Goal: Task Accomplishment & Management: Manage account settings

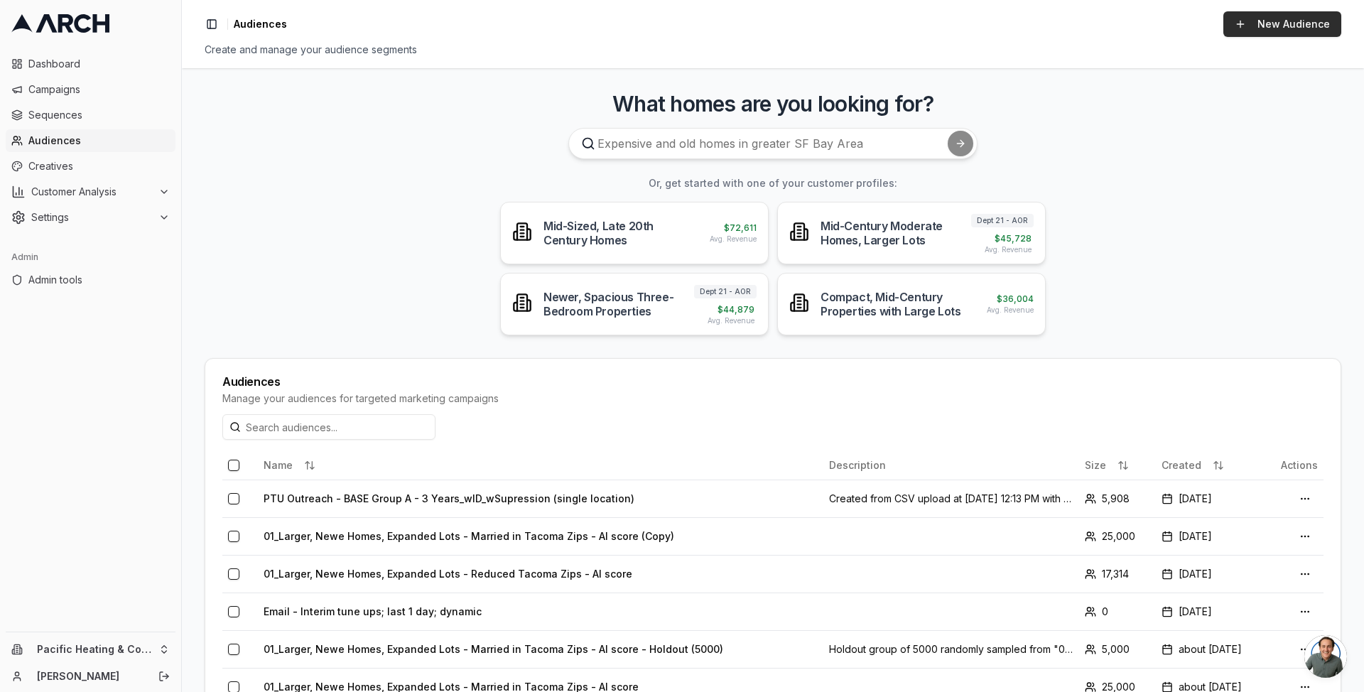
click at [1251, 31] on link "New Audience" at bounding box center [1283, 24] width 118 height 26
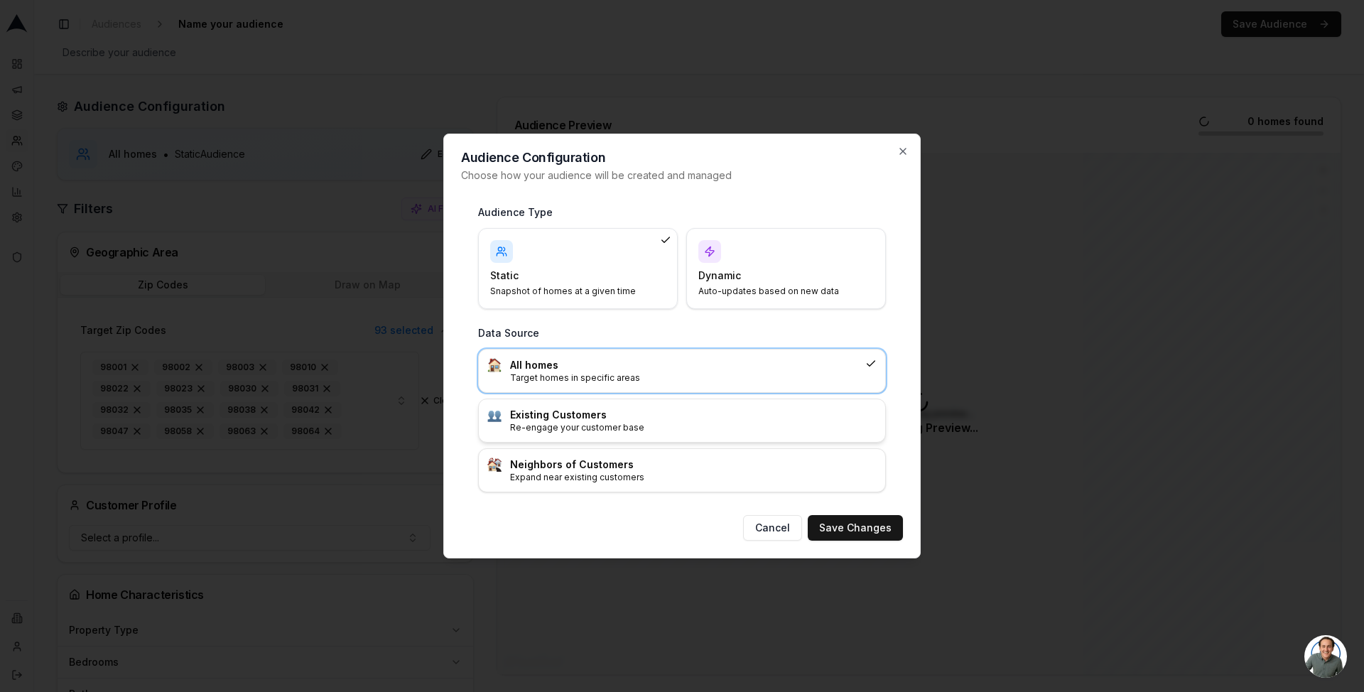
click at [669, 424] on p "Re-engage your customer base" at bounding box center [693, 427] width 367 height 11
click at [890, 528] on button "Save Changes" at bounding box center [855, 528] width 95 height 26
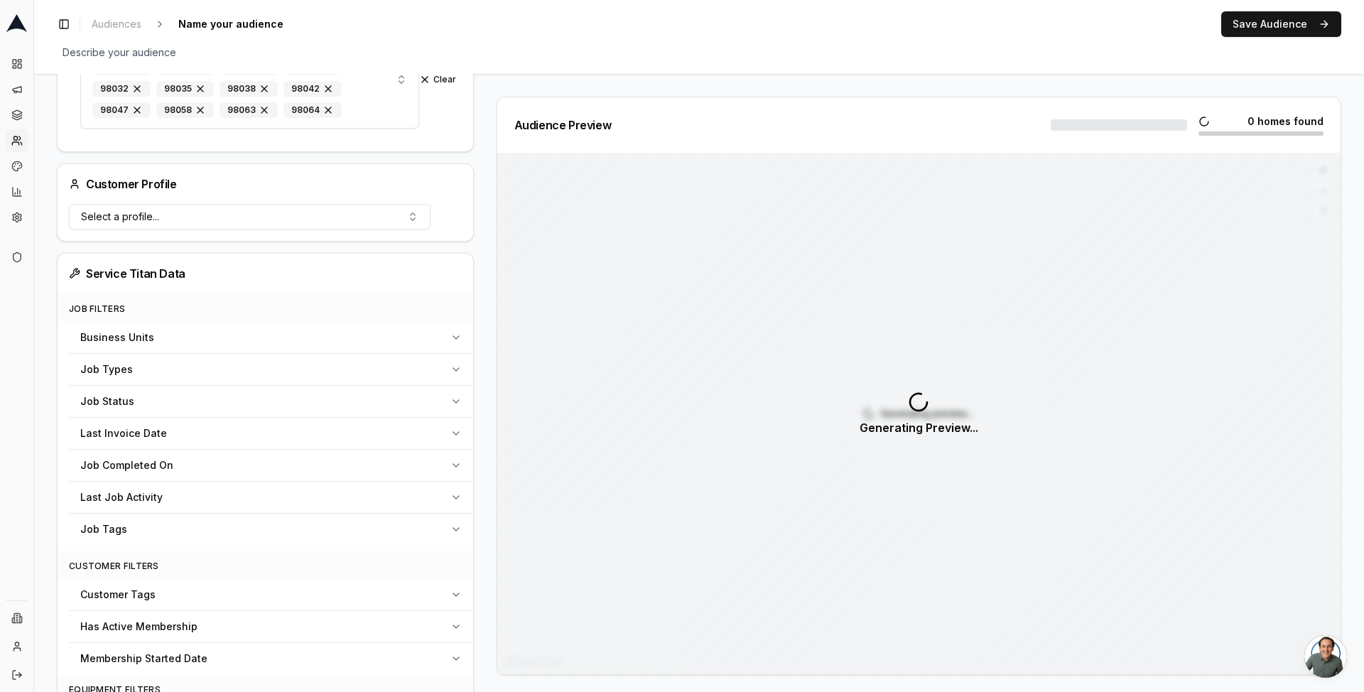
scroll to position [350, 0]
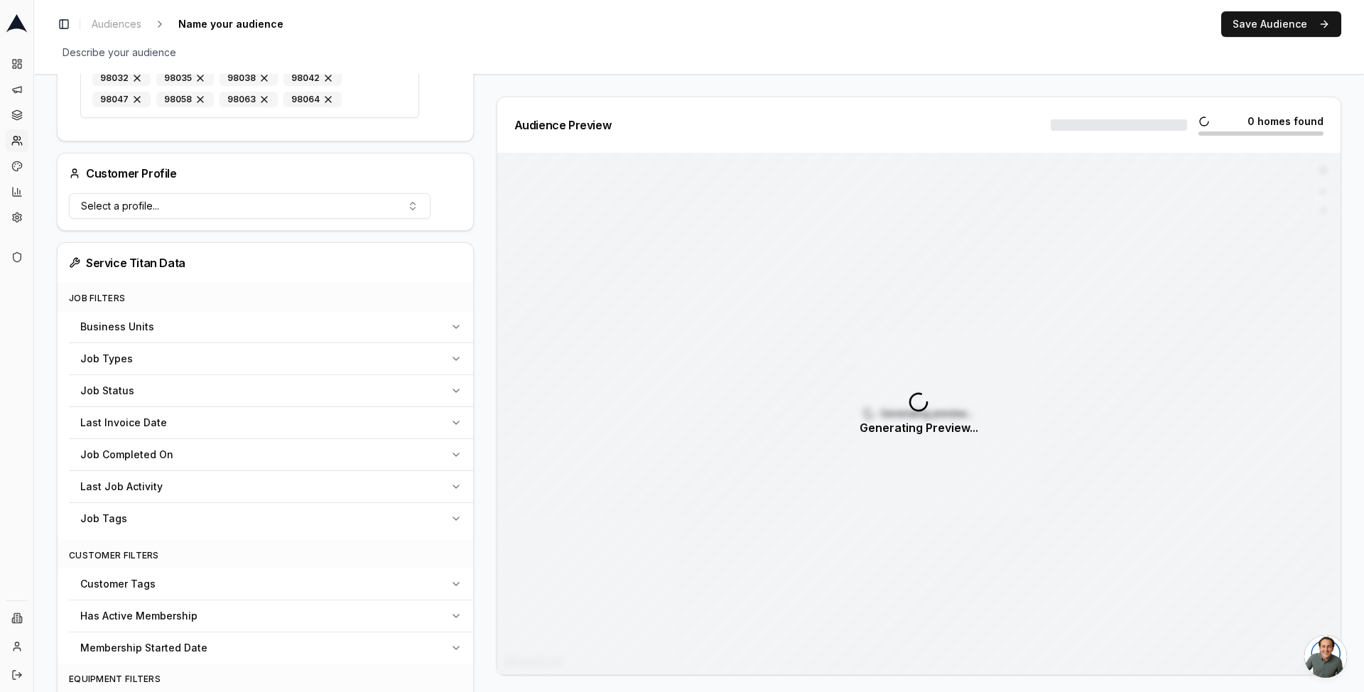
click at [145, 421] on span "Last Invoice Date" at bounding box center [123, 423] width 87 height 14
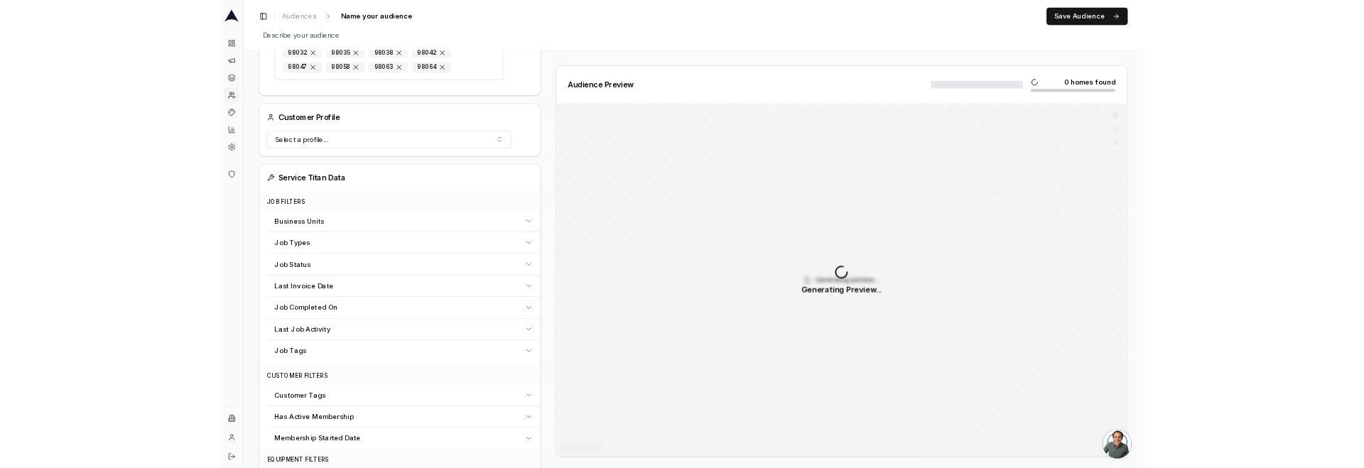
scroll to position [347, 0]
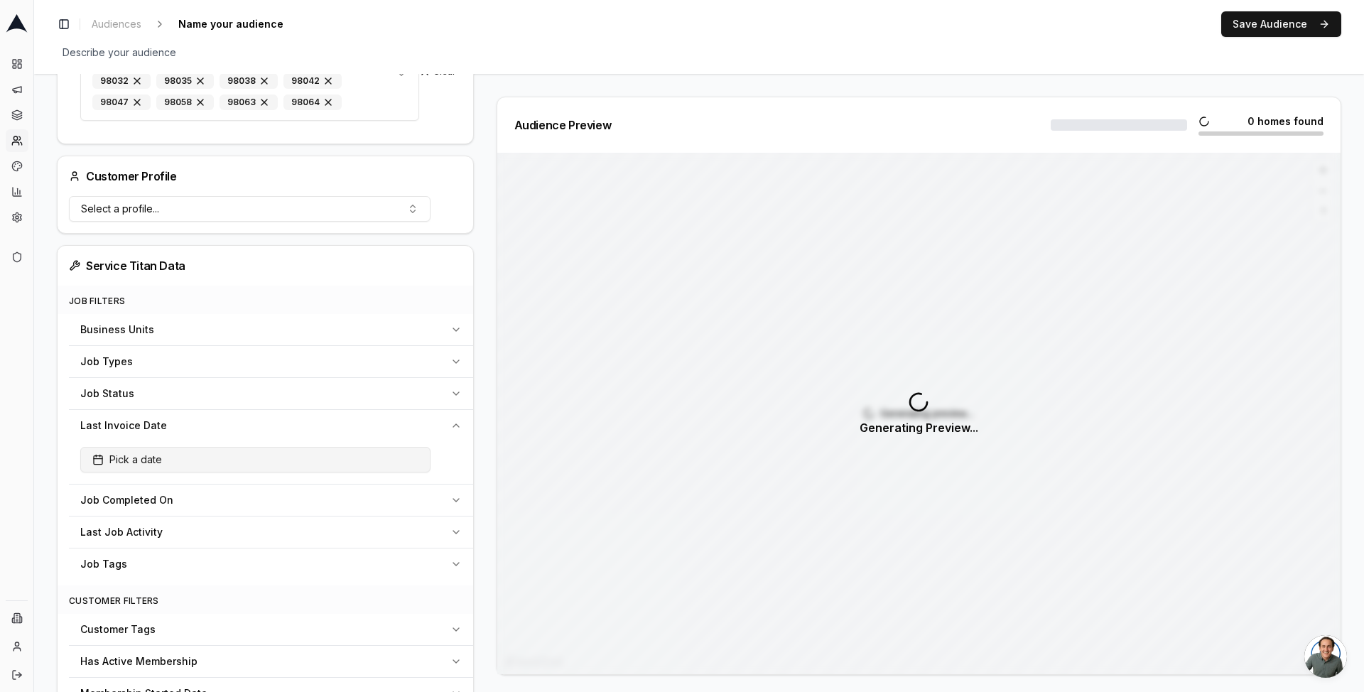
click at [149, 462] on span "Pick a date" at bounding box center [127, 460] width 70 height 14
click at [261, 171] on button "Before" at bounding box center [250, 169] width 45 height 26
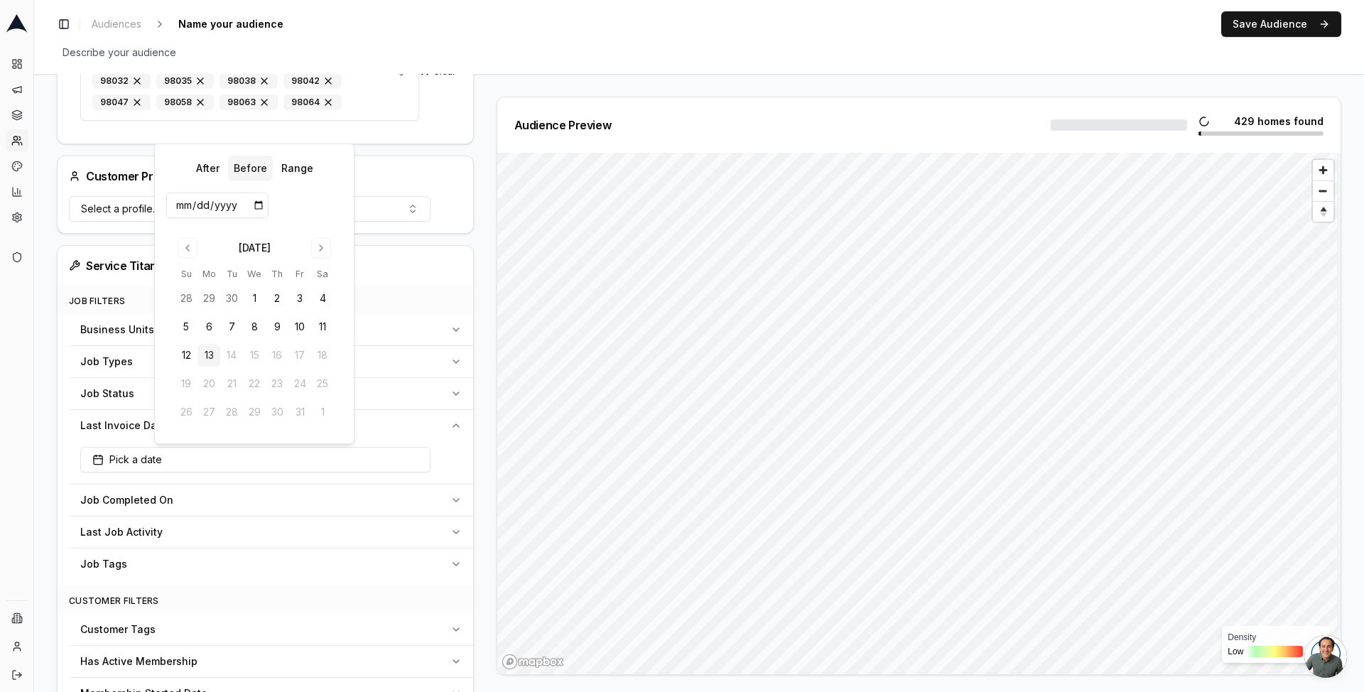
click at [259, 171] on button "Before" at bounding box center [250, 169] width 45 height 26
click at [289, 167] on button "Range" at bounding box center [297, 169] width 43 height 26
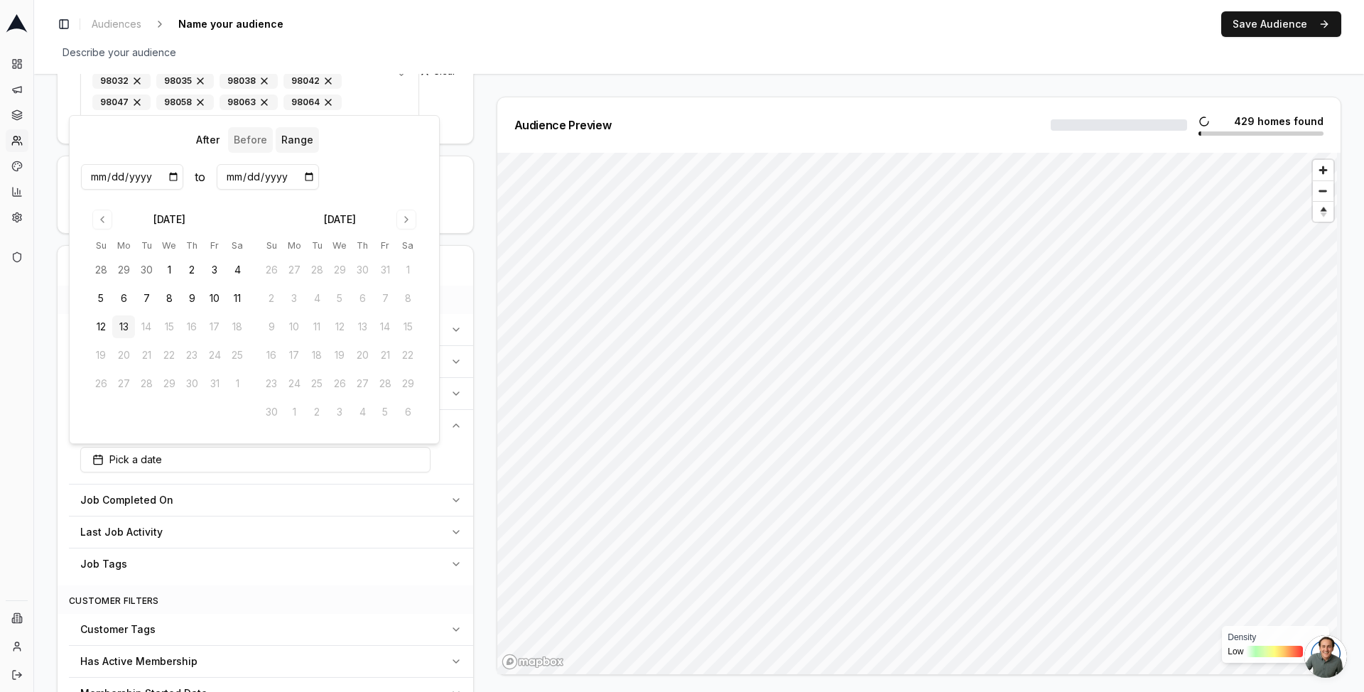
click at [243, 140] on button "Before" at bounding box center [250, 140] width 45 height 26
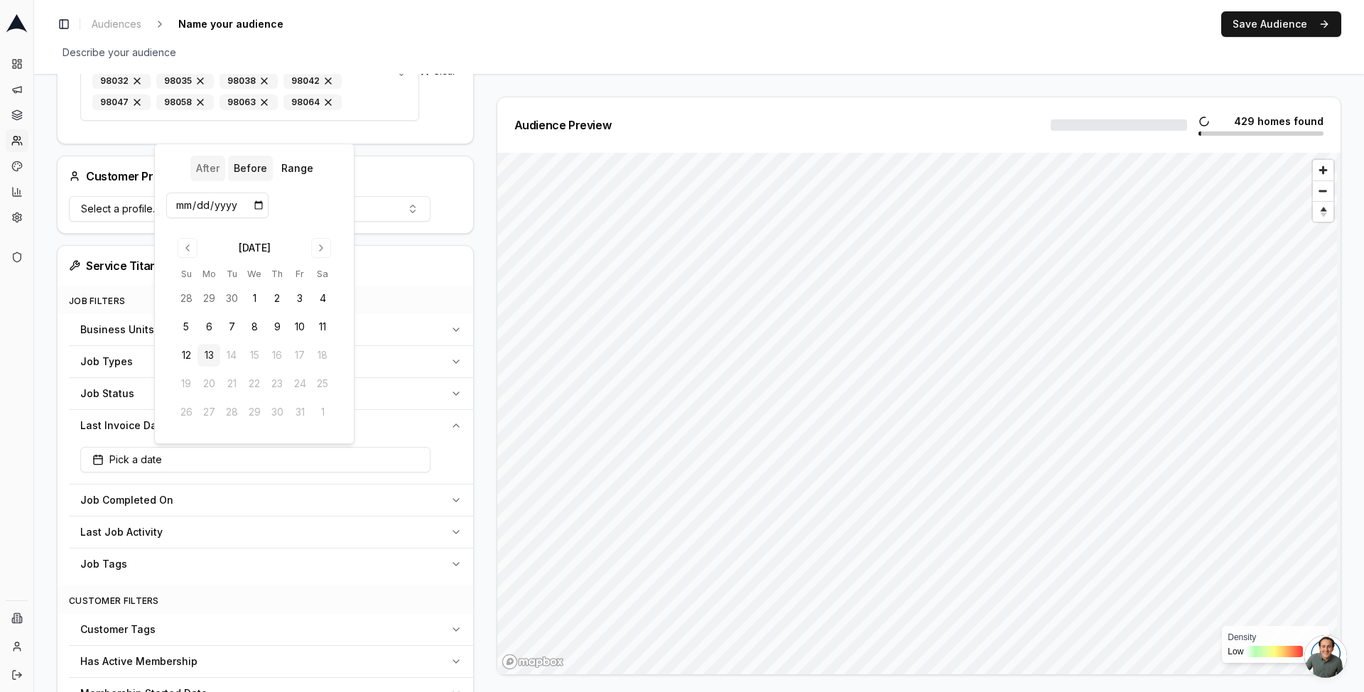
click at [195, 172] on button "After" at bounding box center [207, 169] width 35 height 26
click at [289, 173] on button "Range" at bounding box center [297, 169] width 43 height 26
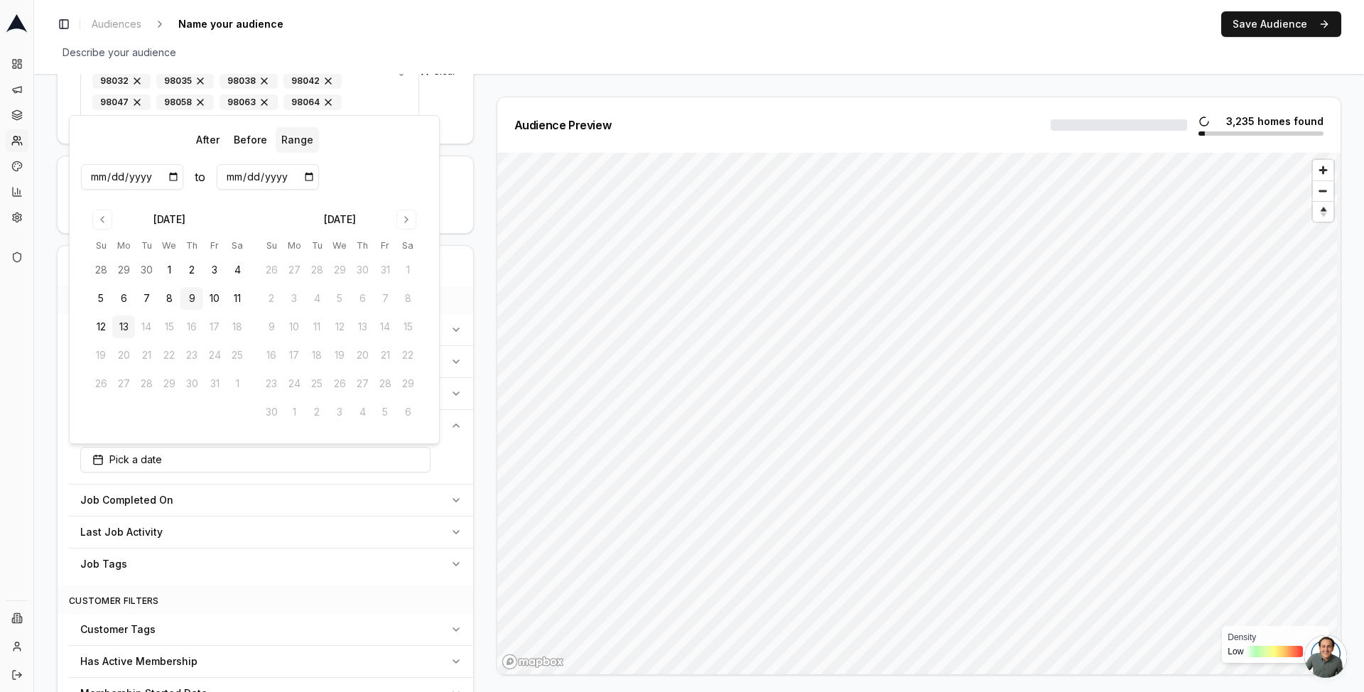
click at [186, 300] on button "9" at bounding box center [191, 298] width 23 height 23
click at [143, 301] on button "7" at bounding box center [146, 298] width 23 height 23
type input "2025-10-07"
type input "2025-10-09"
click at [101, 177] on input "2025-10-07" at bounding box center [132, 177] width 102 height 26
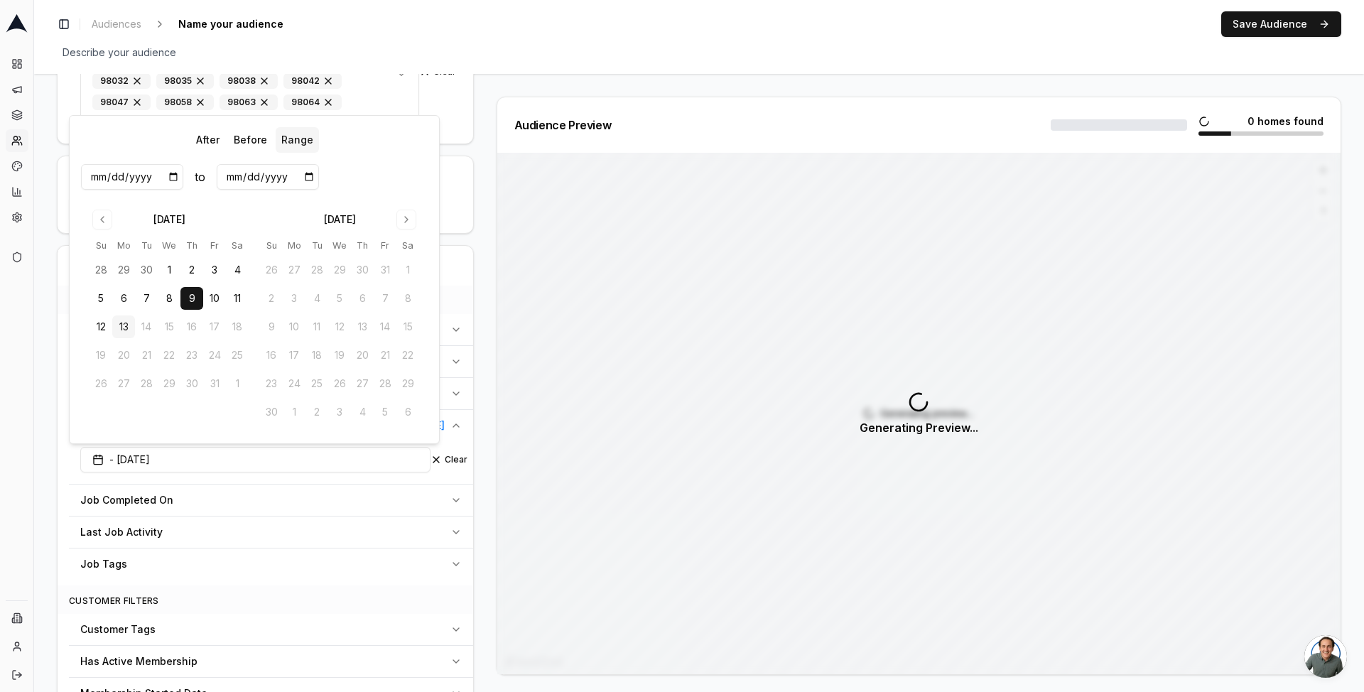
type input "2025-10-09"
click at [232, 179] on input "2025-10-09" at bounding box center [268, 177] width 102 height 26
type input "2025-10-07"
click at [365, 173] on div "2025-10-09 to 2025-10-07" at bounding box center [254, 177] width 347 height 26
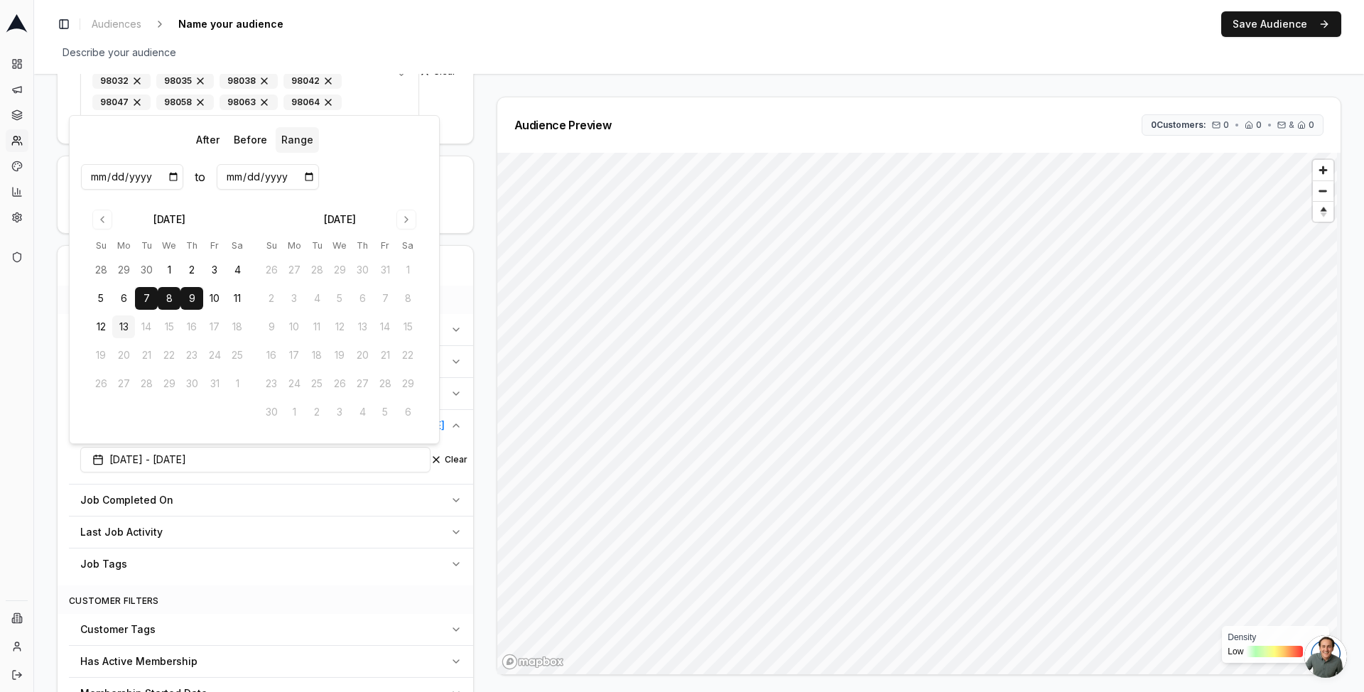
click at [38, 249] on div "Audience Configuration Existing Customers • Static Audience Edit Filters AI Fil…" at bounding box center [699, 694] width 1330 height 1937
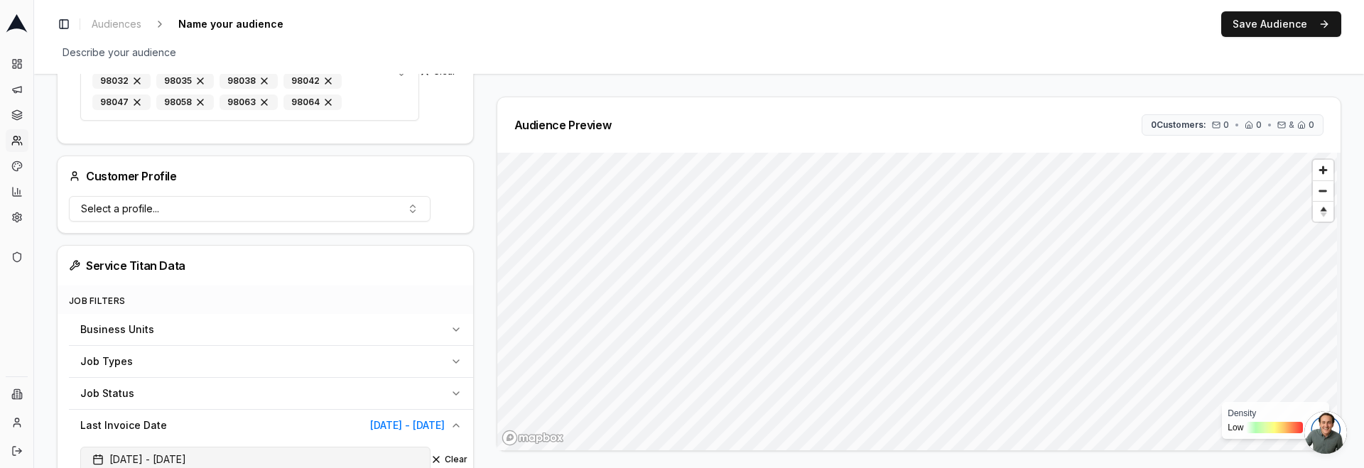
click at [158, 457] on span "10/09/2025 - 10/07/2025" at bounding box center [139, 460] width 94 height 14
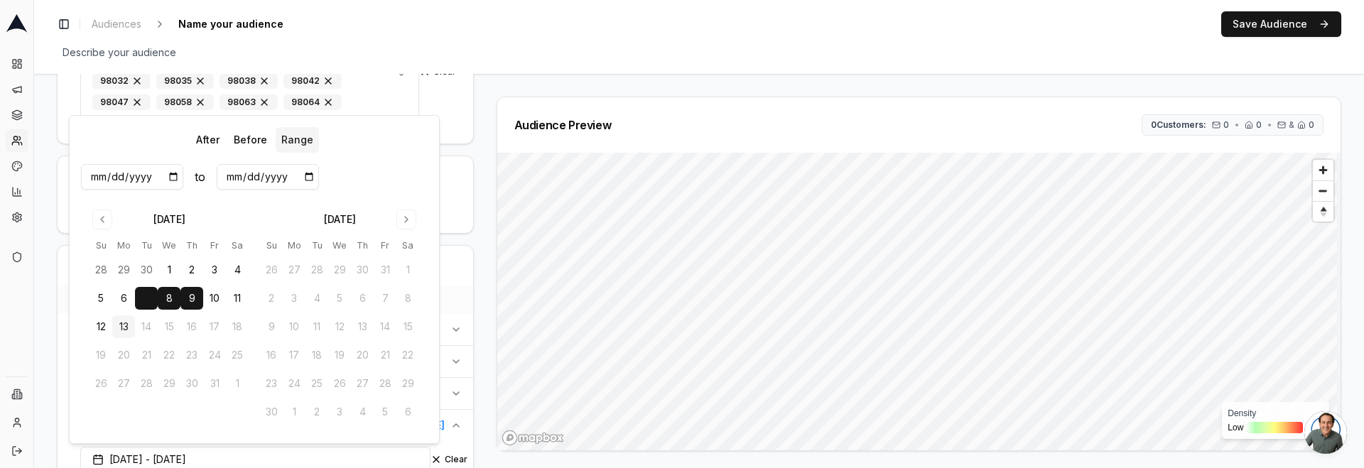
click at [146, 304] on button "7" at bounding box center [146, 298] width 23 height 23
type input "2025-10-07"
click at [195, 302] on button "9" at bounding box center [191, 298] width 23 height 23
type input "2025-10-09"
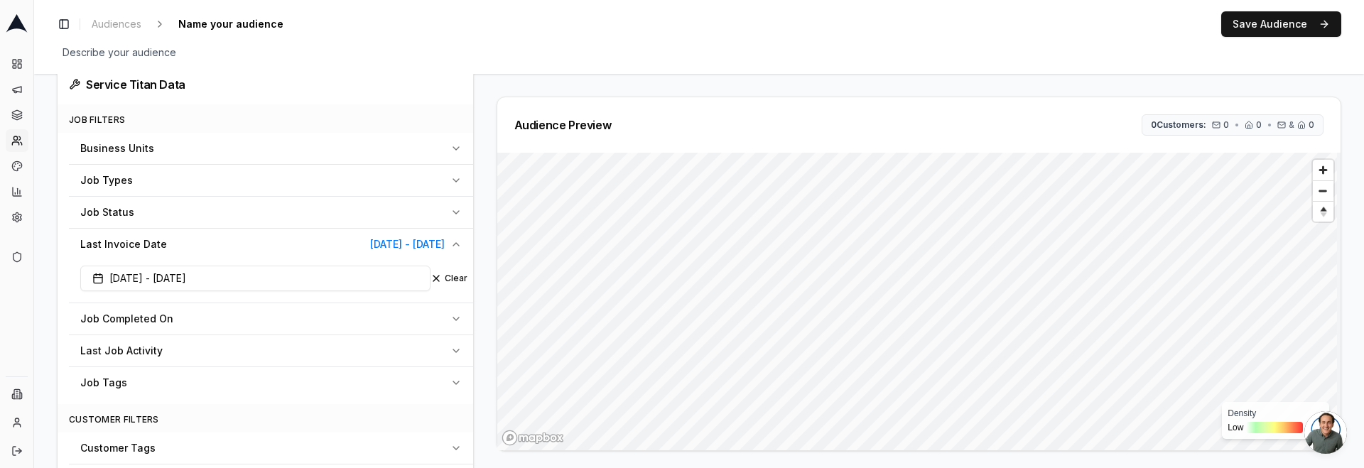
scroll to position [530, 0]
click at [163, 285] on button "10/07/2025 - 10/09/2025" at bounding box center [255, 277] width 350 height 26
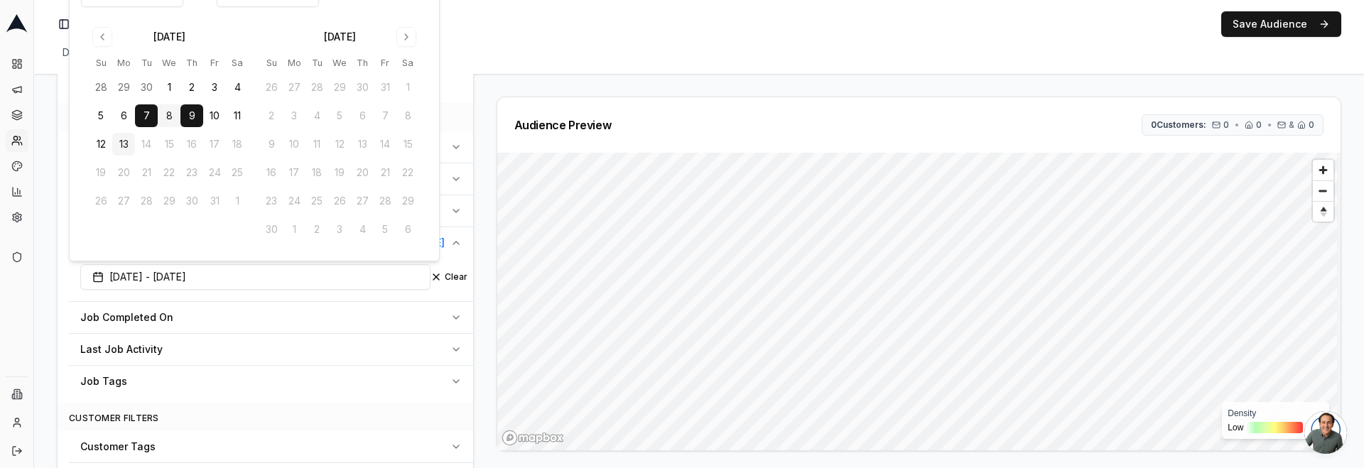
click at [60, 82] on div "Service Titan Data" at bounding box center [266, 83] width 416 height 40
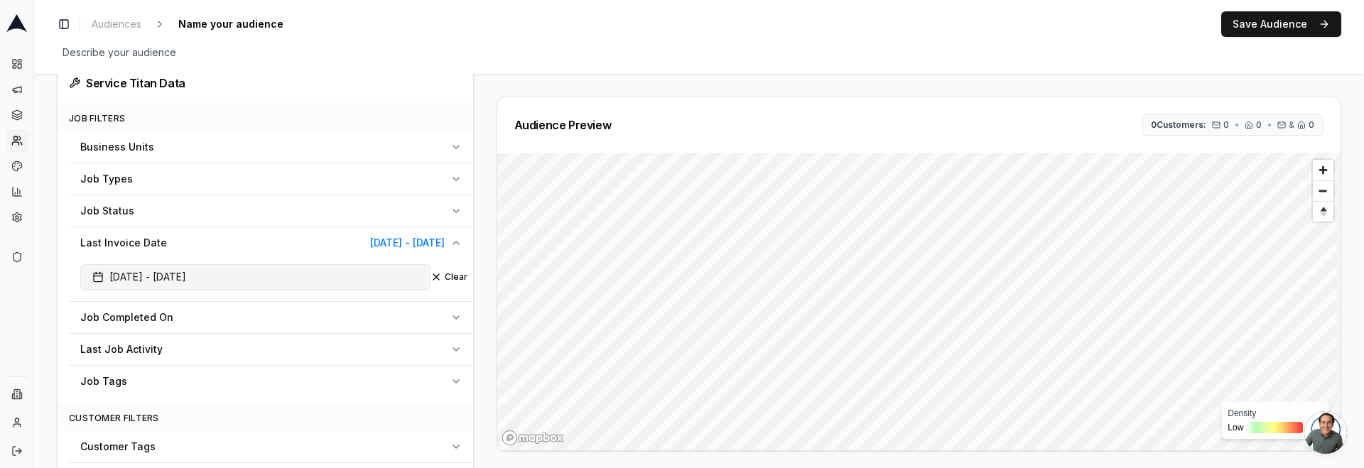
click at [158, 269] on button "10/07/2025 - 10/09/2025" at bounding box center [255, 277] width 350 height 26
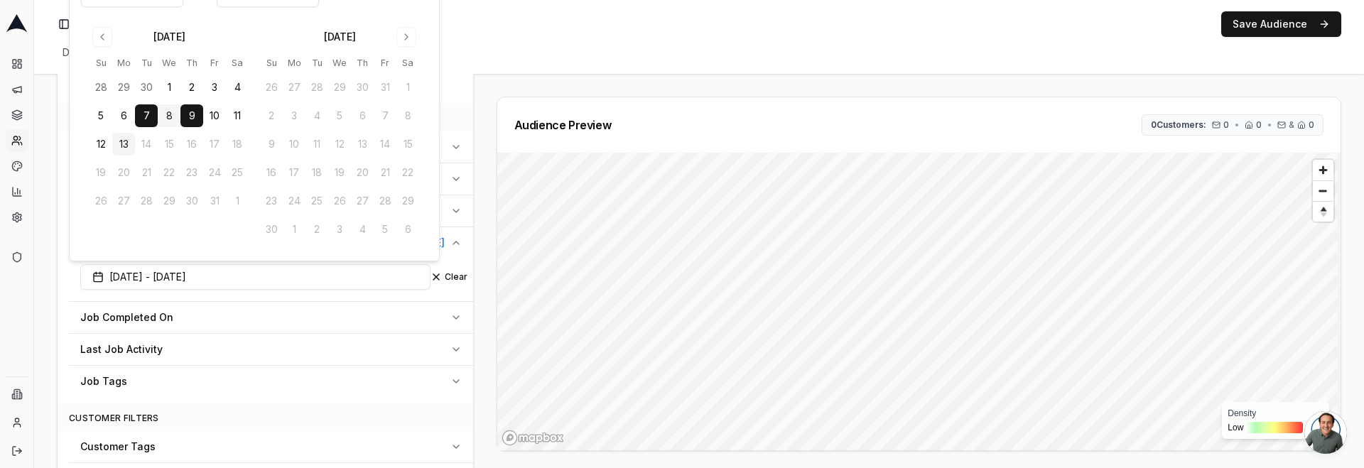
drag, startPoint x: 430, startPoint y: 117, endPoint x: 488, endPoint y: 117, distance: 58.3
click at [448, 114] on body "Dashboard Campaigns Sequences Audiences Creatives Customer Analysis Settings Ad…" at bounding box center [682, 234] width 1364 height 468
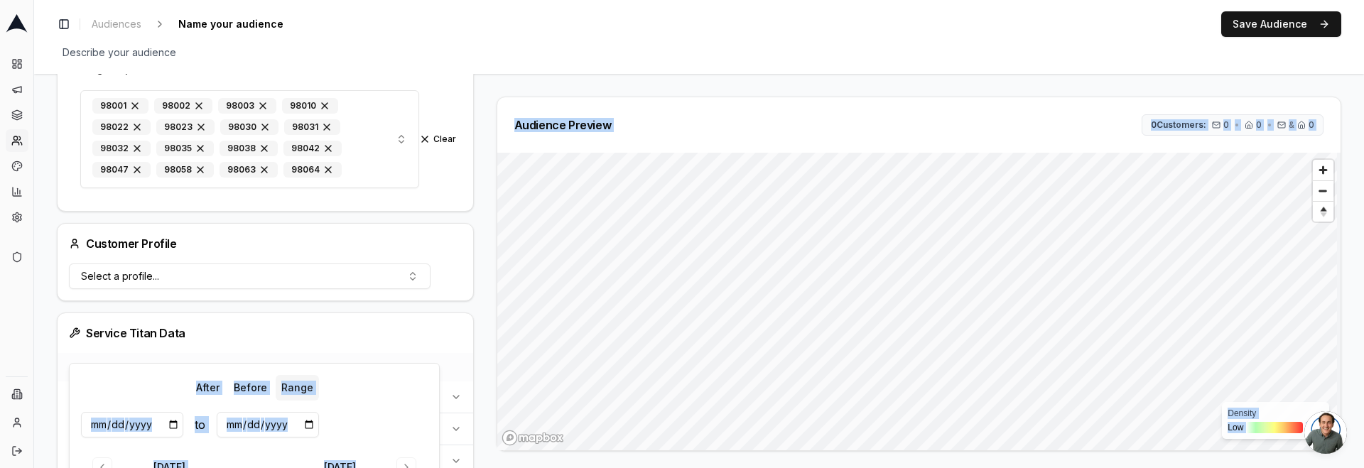
scroll to position [0, 0]
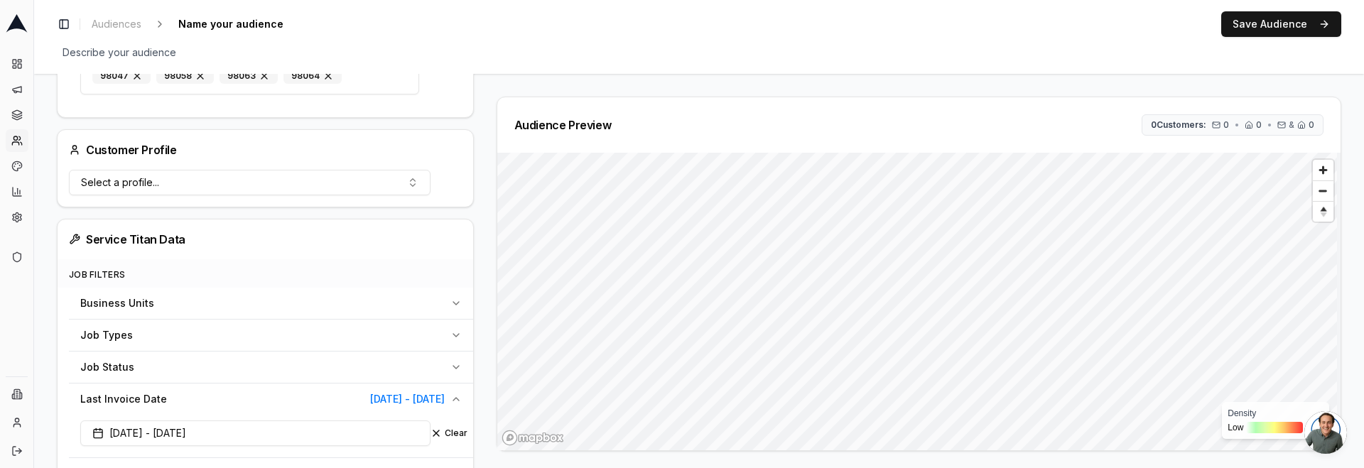
scroll to position [458, 0]
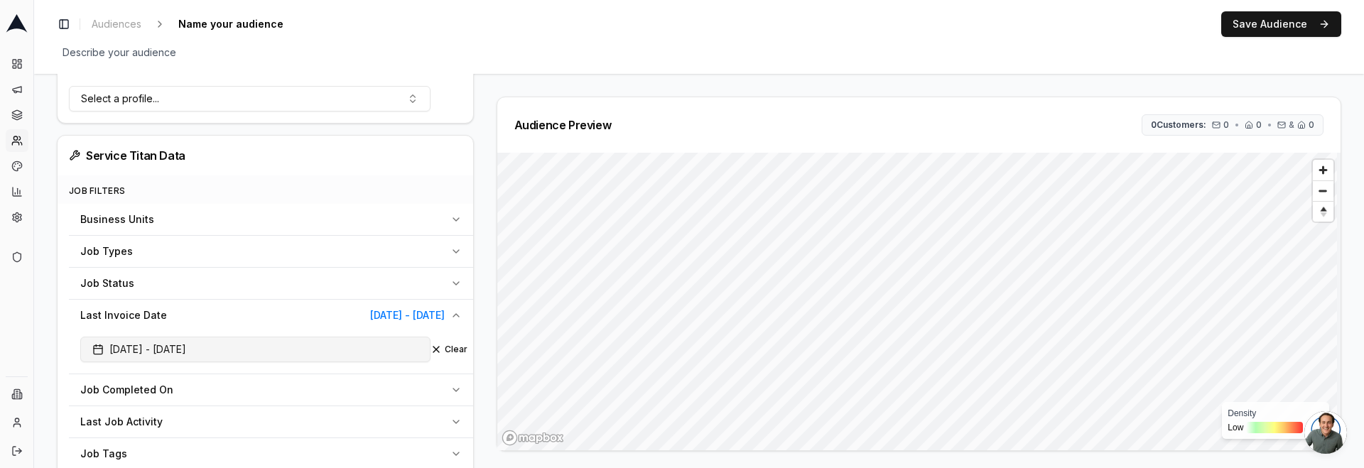
click at [177, 347] on span "10/07/2025 - 10/09/2025" at bounding box center [139, 349] width 94 height 14
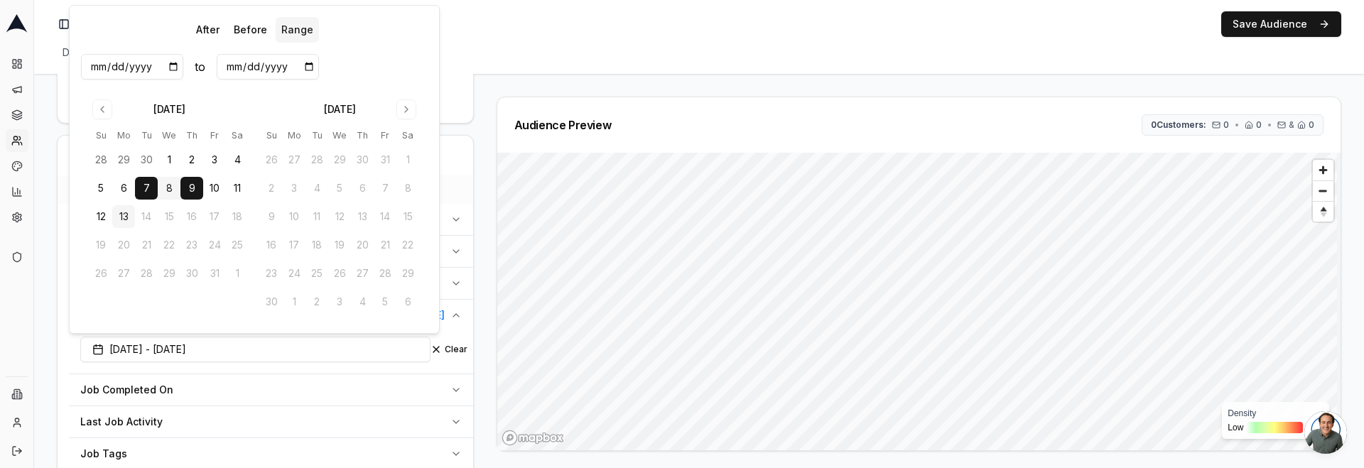
click at [143, 65] on input "2025-10-07" at bounding box center [132, 67] width 102 height 26
type input "2024-10-07"
click at [99, 68] on input "2024-10-07" at bounding box center [132, 67] width 102 height 26
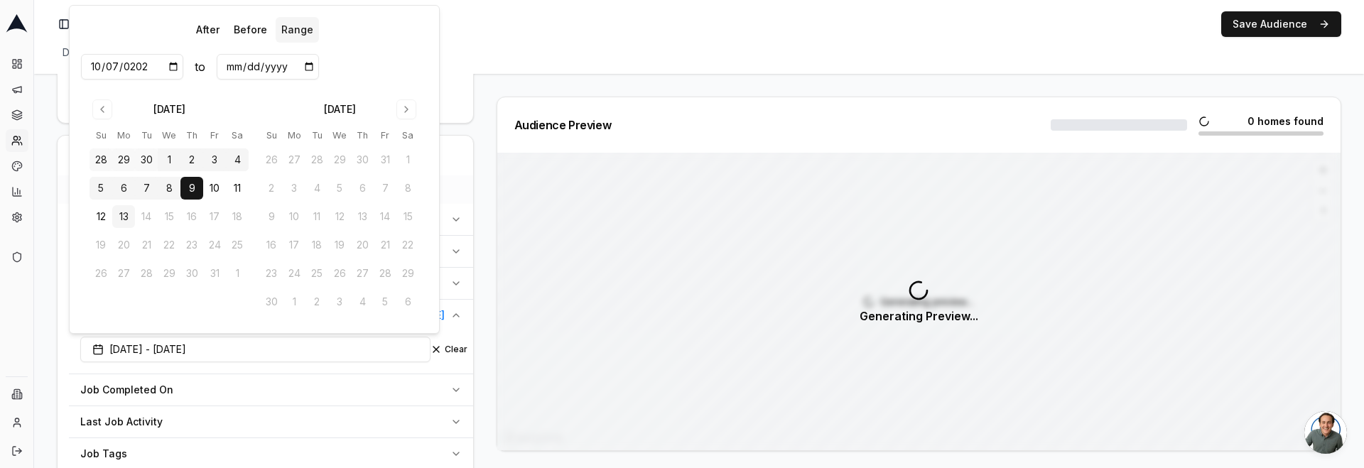
click at [108, 28] on div "After Before Range" at bounding box center [254, 30] width 347 height 26
click at [149, 68] on input "2024-10-09" at bounding box center [132, 67] width 102 height 26
click at [143, 66] on input "2024-10-09" at bounding box center [132, 67] width 102 height 26
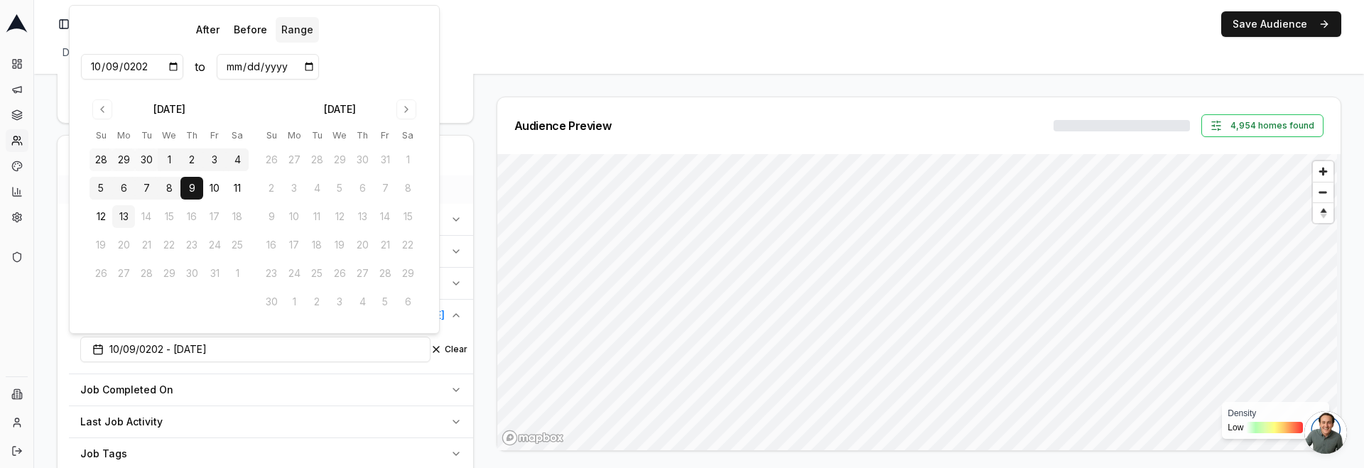
type input "2025-10-09"
click at [275, 70] on input "2025-10-09" at bounding box center [268, 67] width 102 height 26
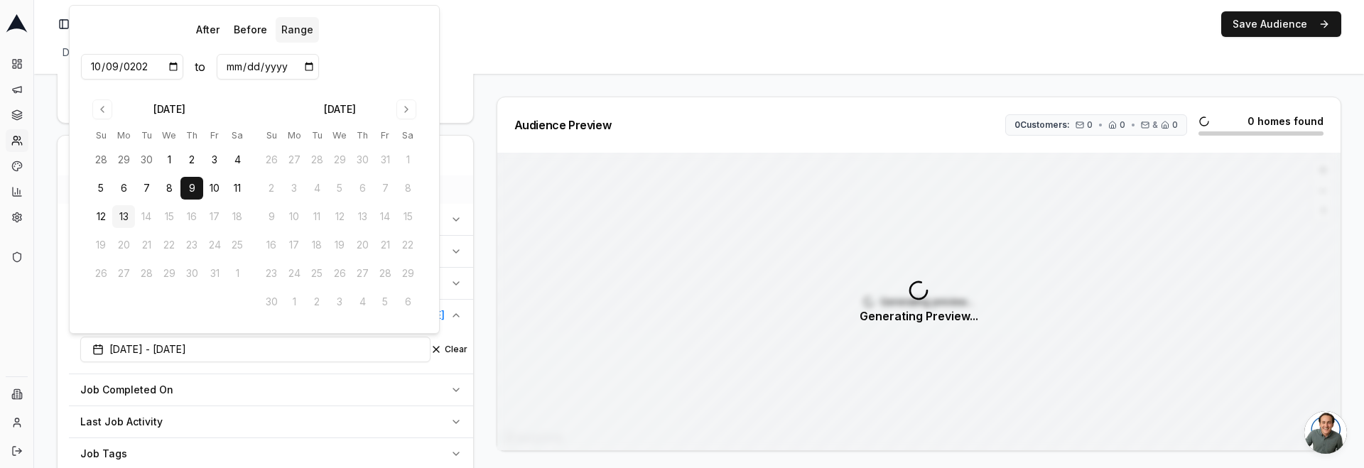
click at [275, 70] on input "2025-10-09" at bounding box center [268, 67] width 102 height 26
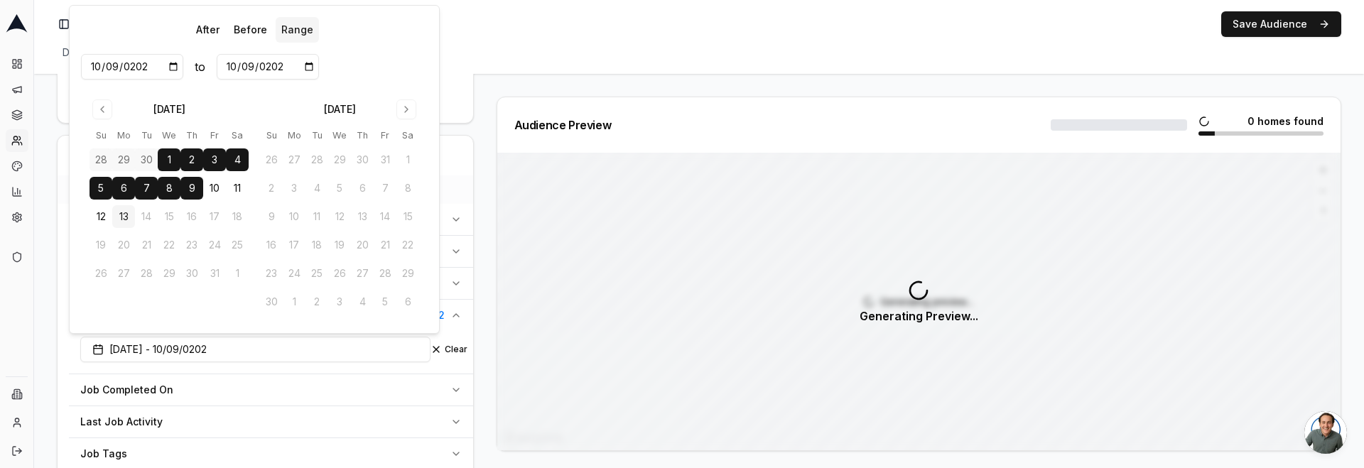
type input "2024-10-09"
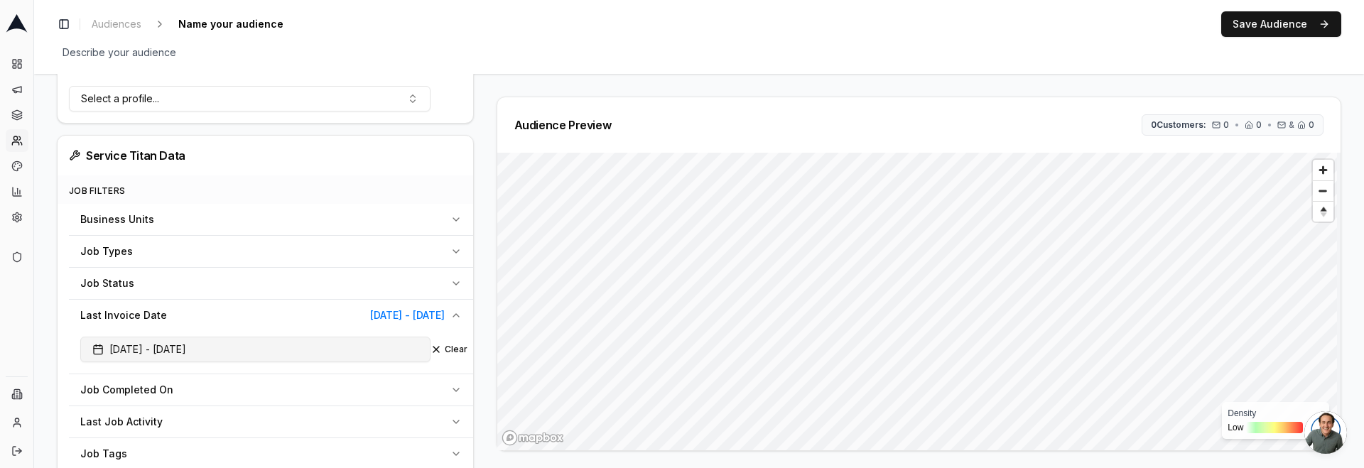
click at [121, 346] on span "10/09/2025 - 10/09/2024" at bounding box center [139, 349] width 94 height 14
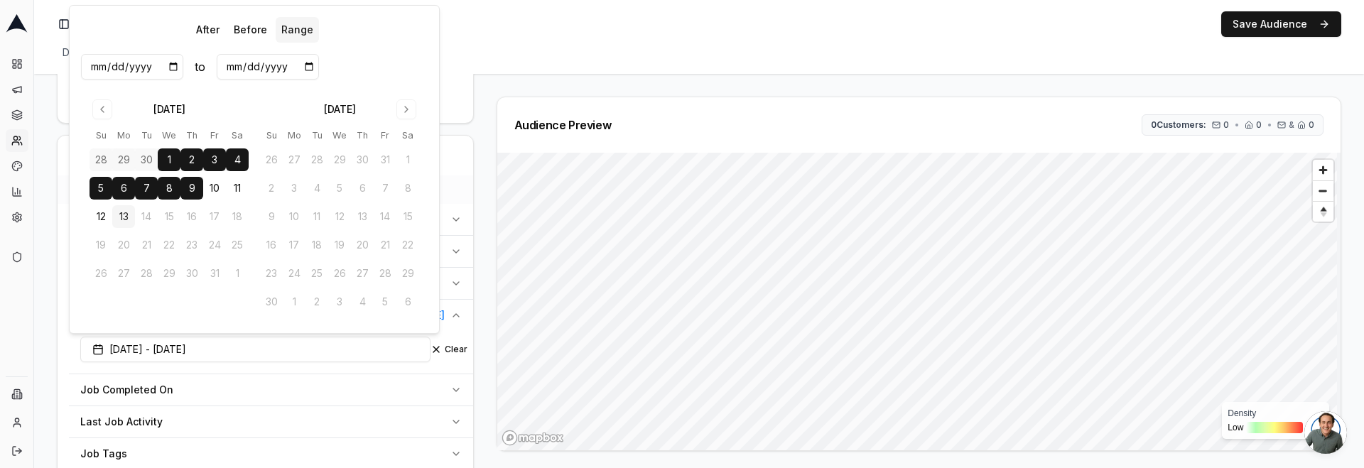
click at [146, 65] on input "2025-10-09" at bounding box center [132, 67] width 102 height 26
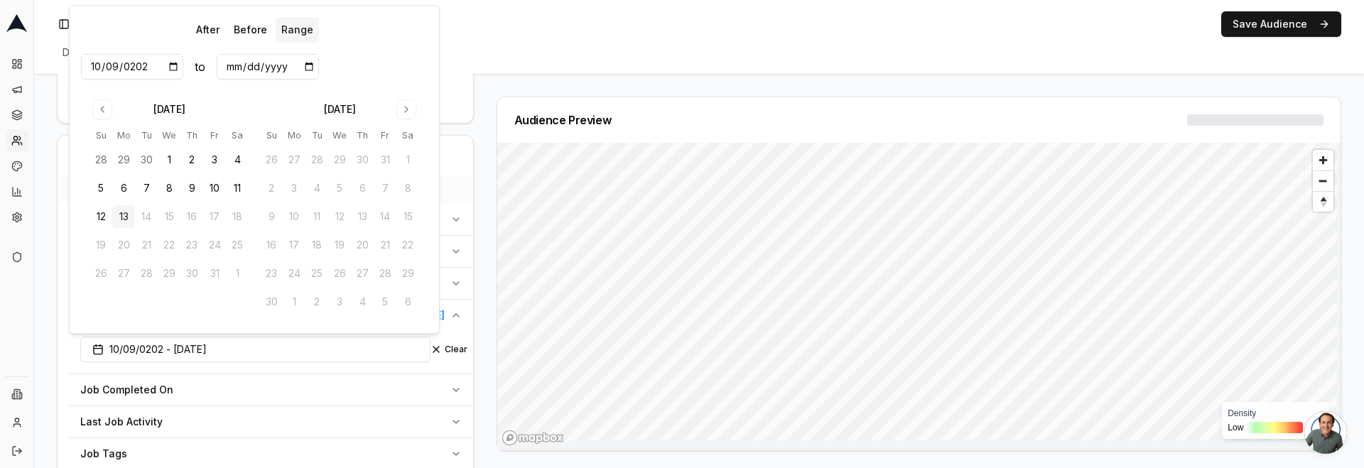
type input "2024-10-09"
click at [272, 63] on input "2024-10-09" at bounding box center [268, 67] width 102 height 26
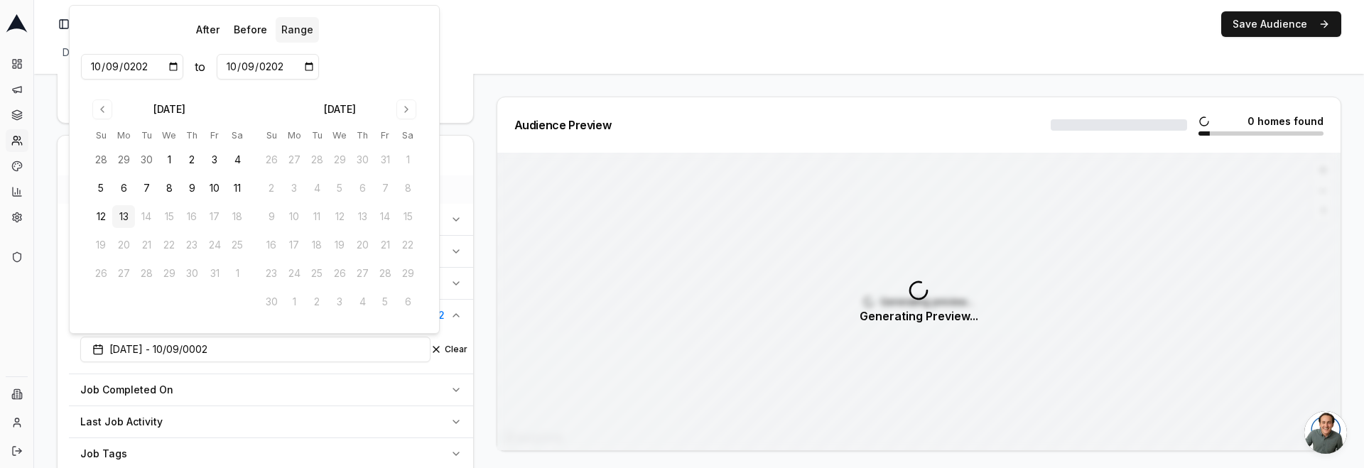
type input "2025-10-09"
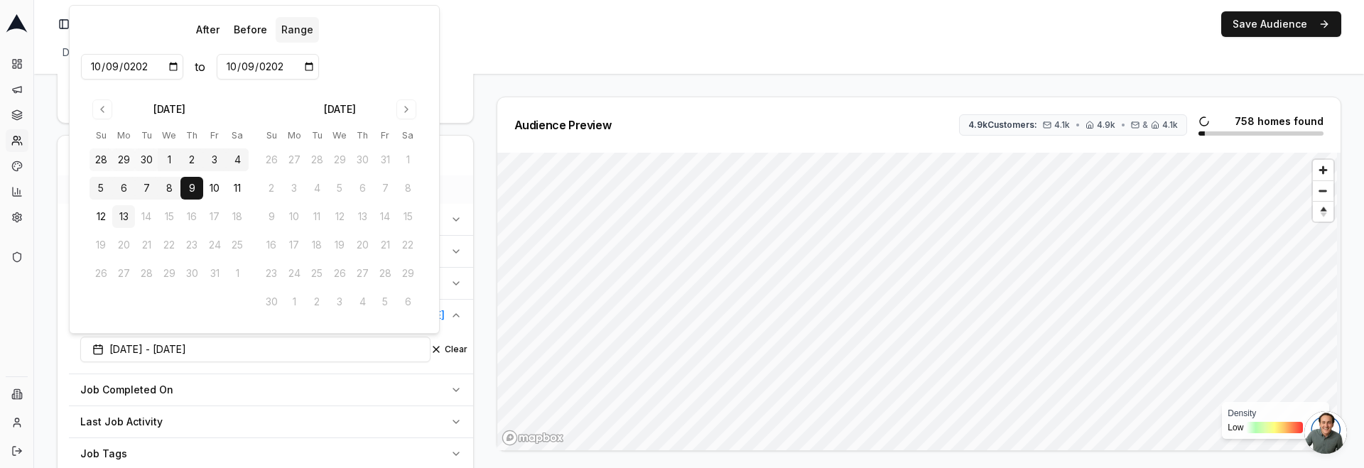
click at [485, 110] on div "Audience Preview 4.9k Customers: 4.1k • 4.9k • & 4.1k 758 homes found Density L…" at bounding box center [913, 274] width 856 height 355
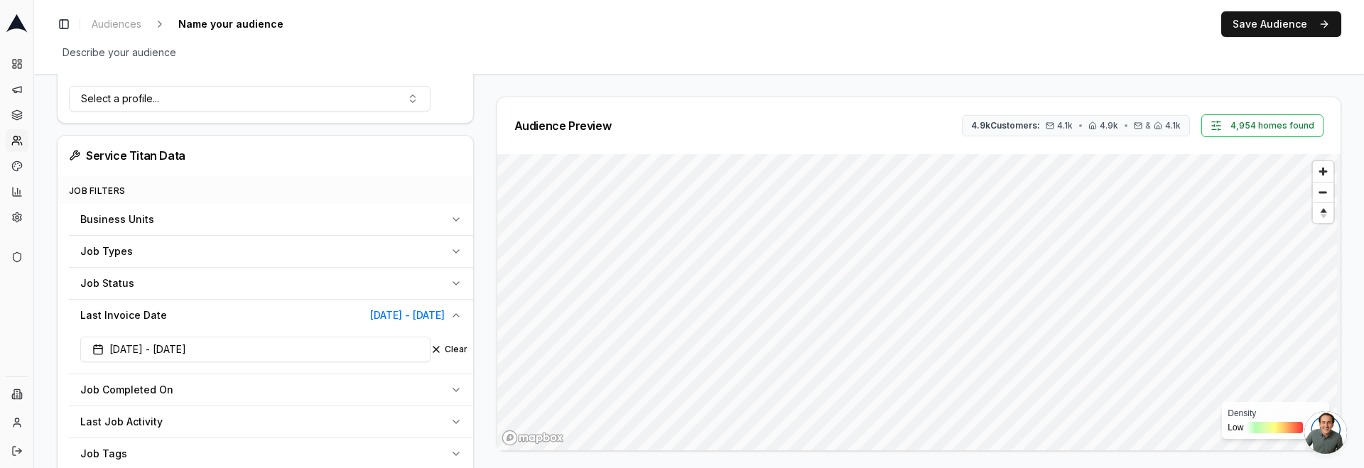
drag, startPoint x: 462, startPoint y: 347, endPoint x: 455, endPoint y: 342, distance: 8.1
click at [462, 347] on button "Clear" at bounding box center [449, 349] width 37 height 11
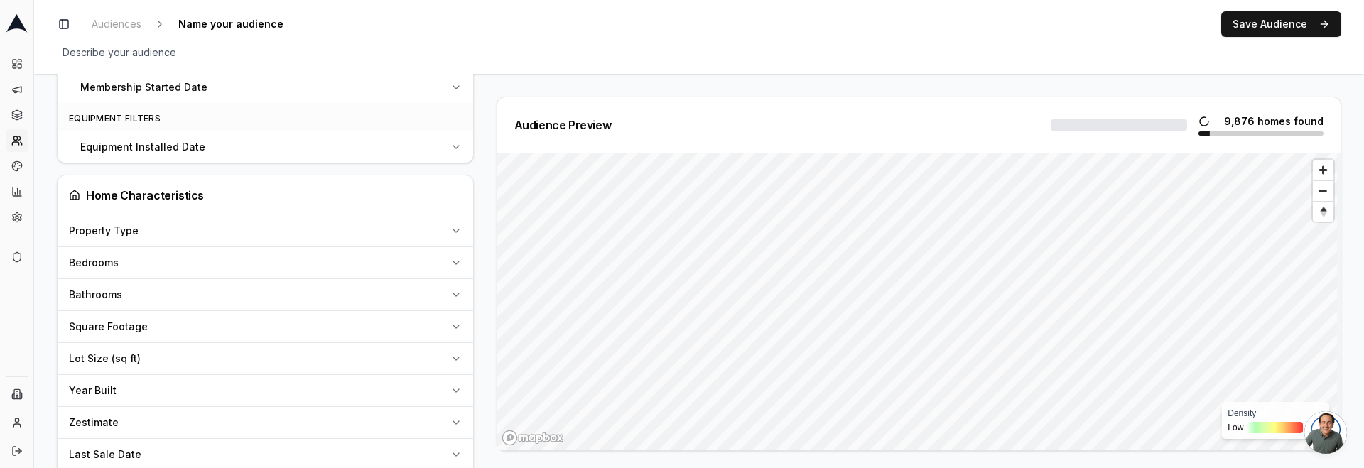
scroll to position [956, 0]
click at [154, 389] on div "Year Built" at bounding box center [257, 389] width 376 height 14
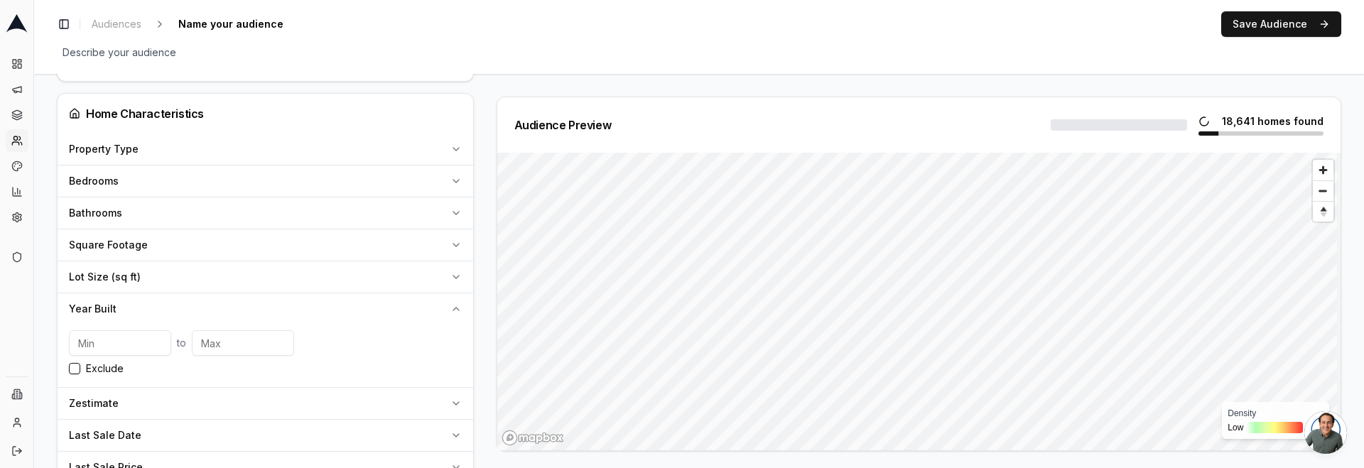
click at [163, 241] on div "Square Footage" at bounding box center [257, 245] width 376 height 14
click at [128, 284] on input "number" at bounding box center [120, 279] width 102 height 26
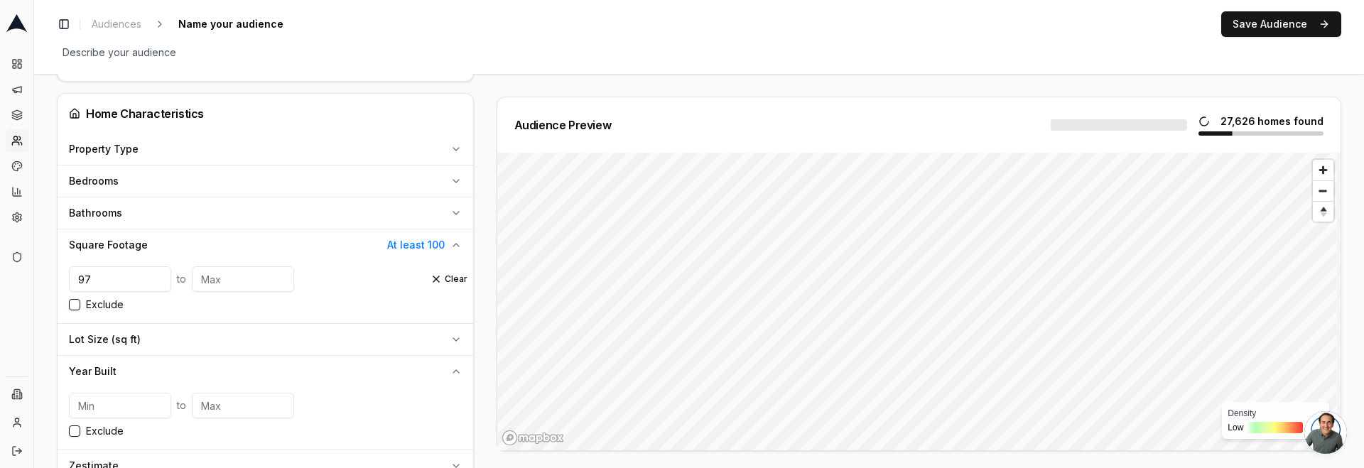
scroll to position [1038, 0]
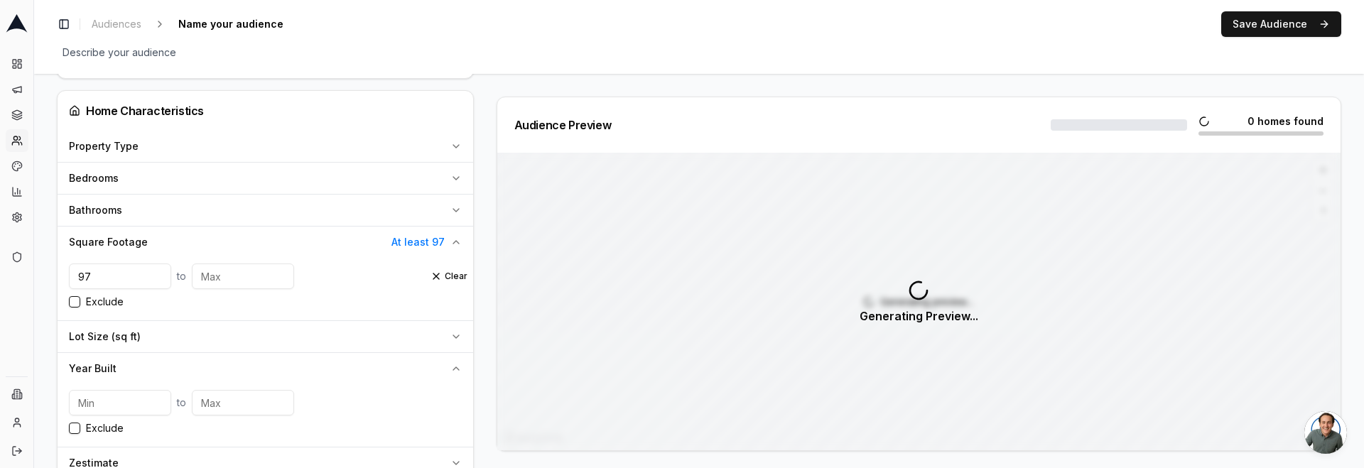
click at [100, 276] on input "97" at bounding box center [120, 277] width 102 height 26
type input "9"
type input "100"
click at [217, 274] on input "number" at bounding box center [243, 277] width 102 height 26
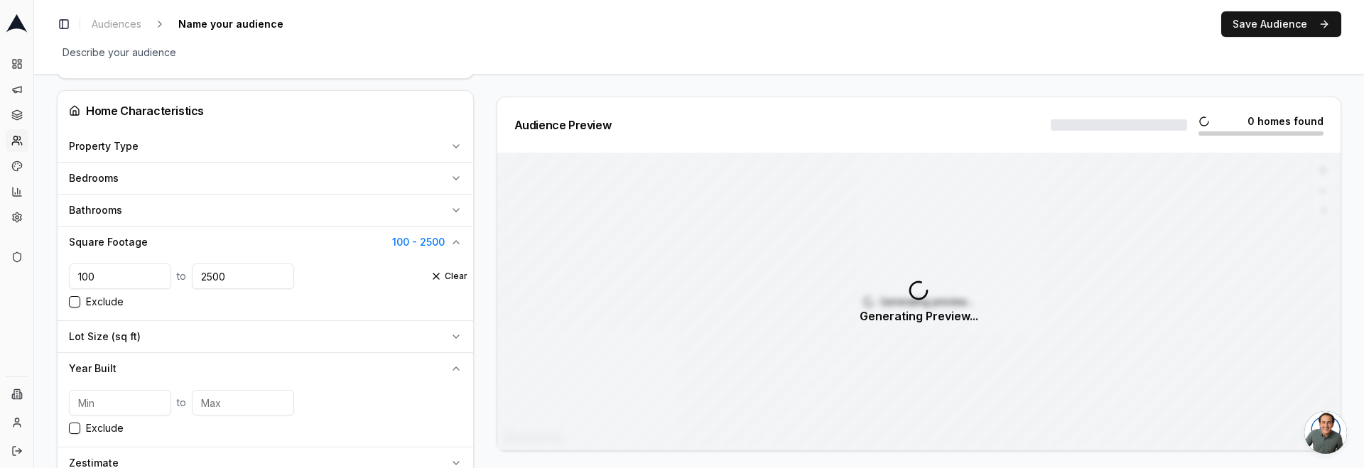
type input "2500"
click at [481, 217] on div "Audience Configuration Existing Customers • Static Audience Edit Filters AI Fil…" at bounding box center [271, 67] width 428 height 2016
click at [85, 273] on input "100" at bounding box center [120, 277] width 102 height 26
type input "2500"
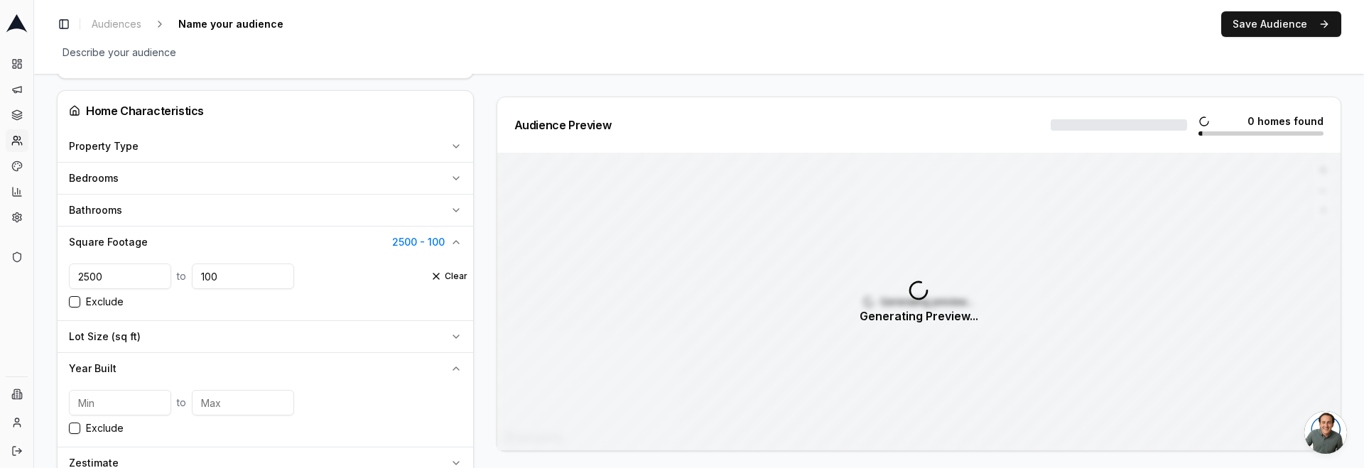
type input "100"
click at [55, 232] on div "Audience Configuration Existing Customers • Static Audience Edit Filters AI Fil…" at bounding box center [699, 67] width 1330 height 2062
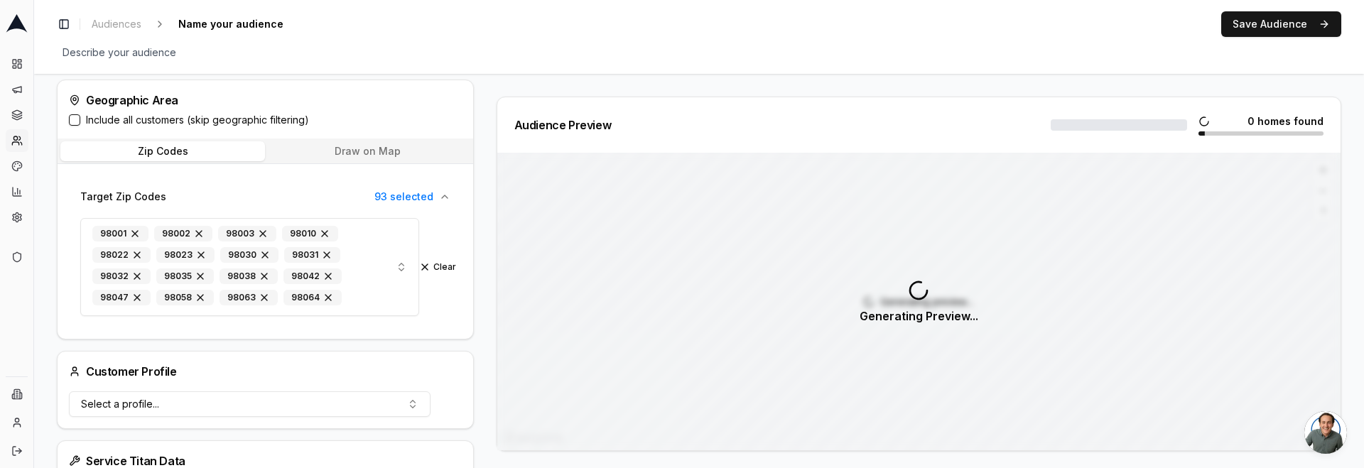
scroll to position [130, 0]
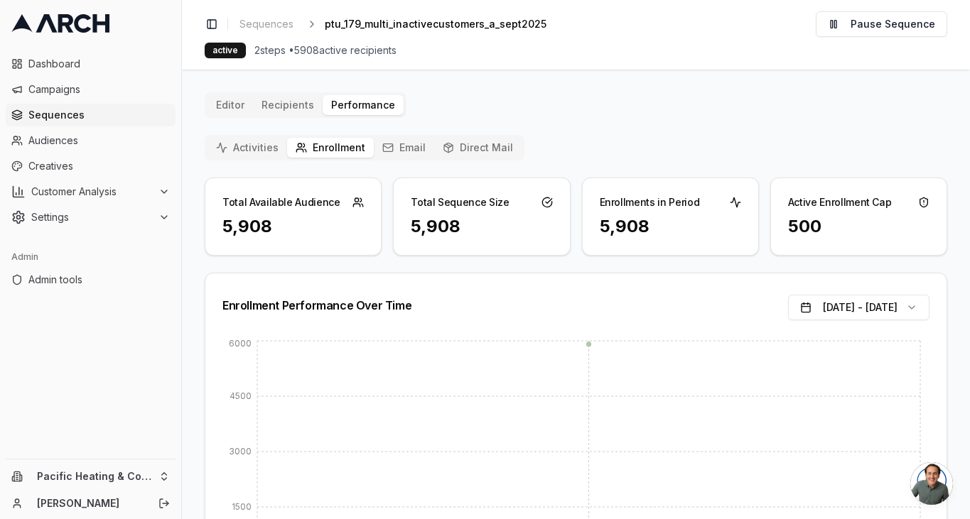
click at [556, 97] on div "Editor Recipients Performance Activities Enrollment Email Direct Mail Total Ava…" at bounding box center [576, 357] width 743 height 530
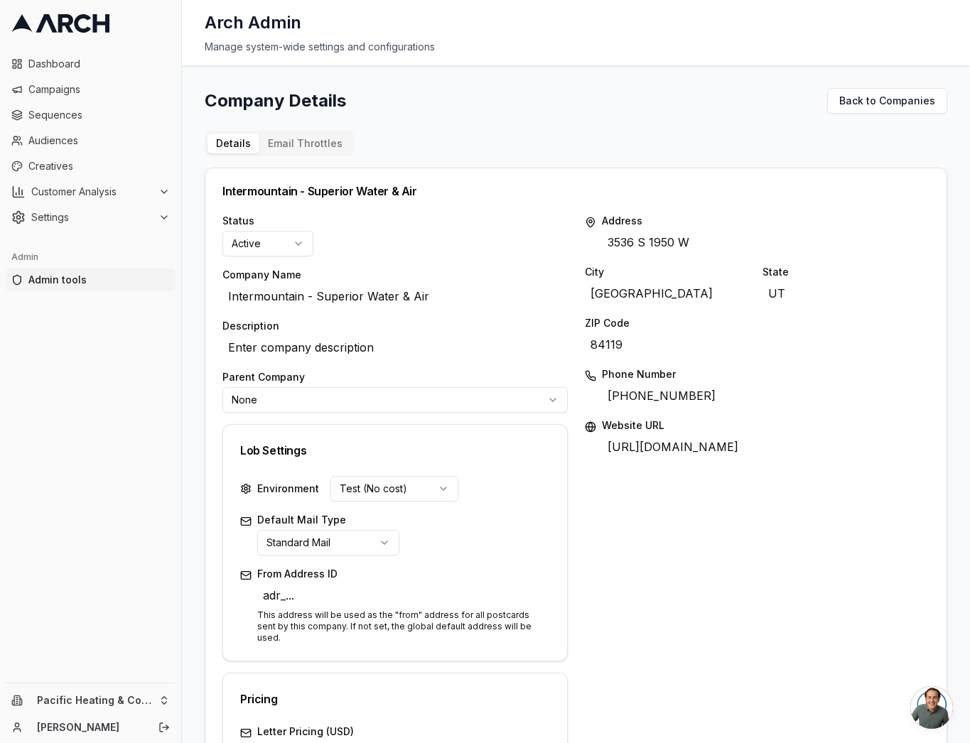
click at [306, 144] on button "Email Throttles" at bounding box center [305, 144] width 92 height 20
click at [327, 141] on button "Email Throttles" at bounding box center [305, 144] width 92 height 20
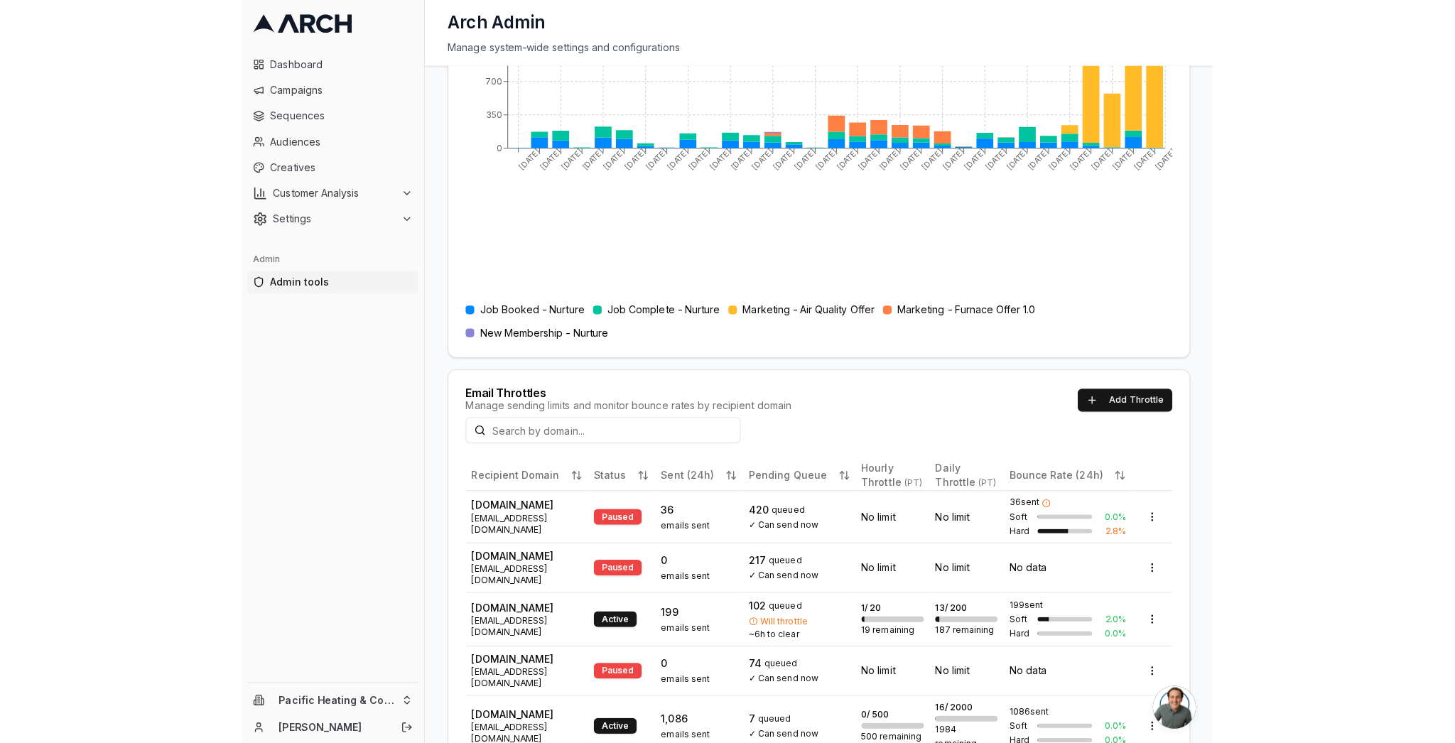
scroll to position [267, 0]
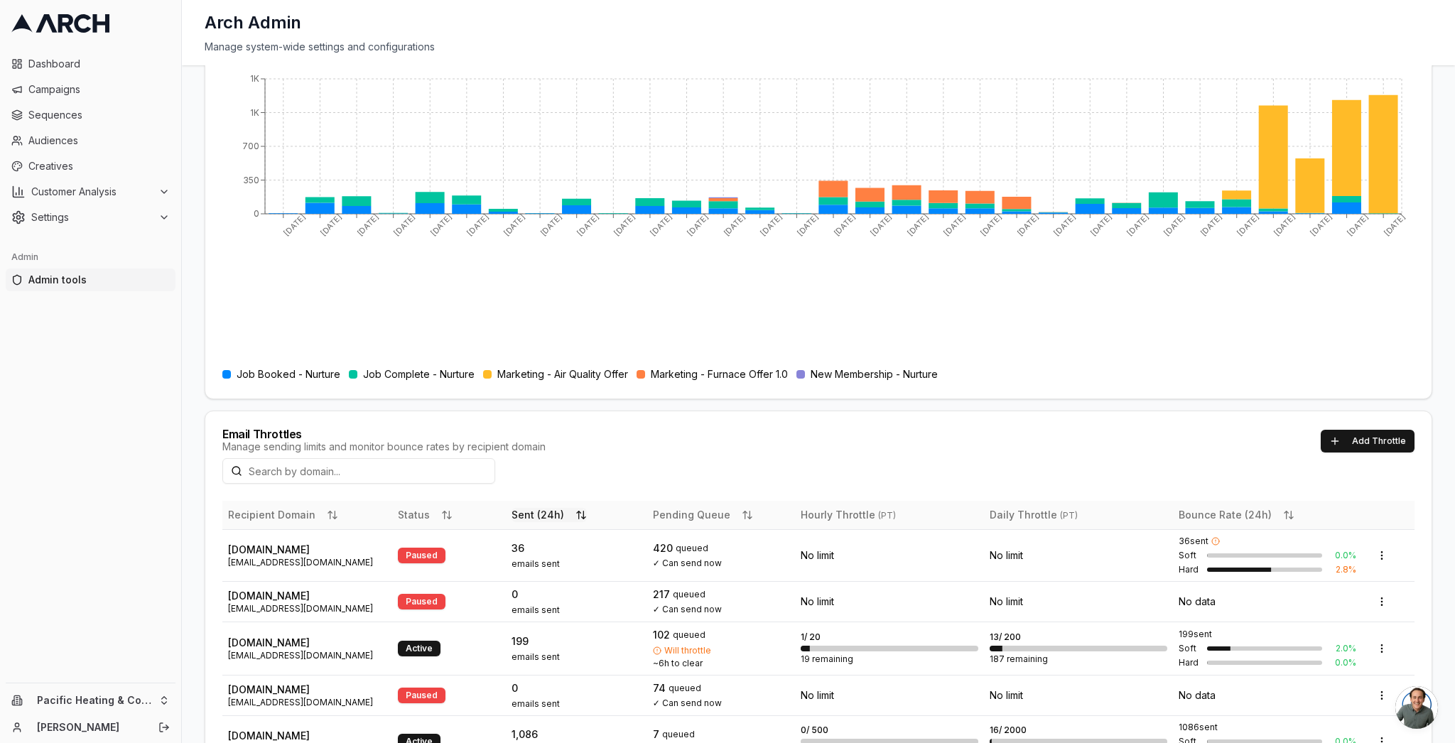
click at [545, 512] on button "Sent (24h)" at bounding box center [549, 515] width 75 height 14
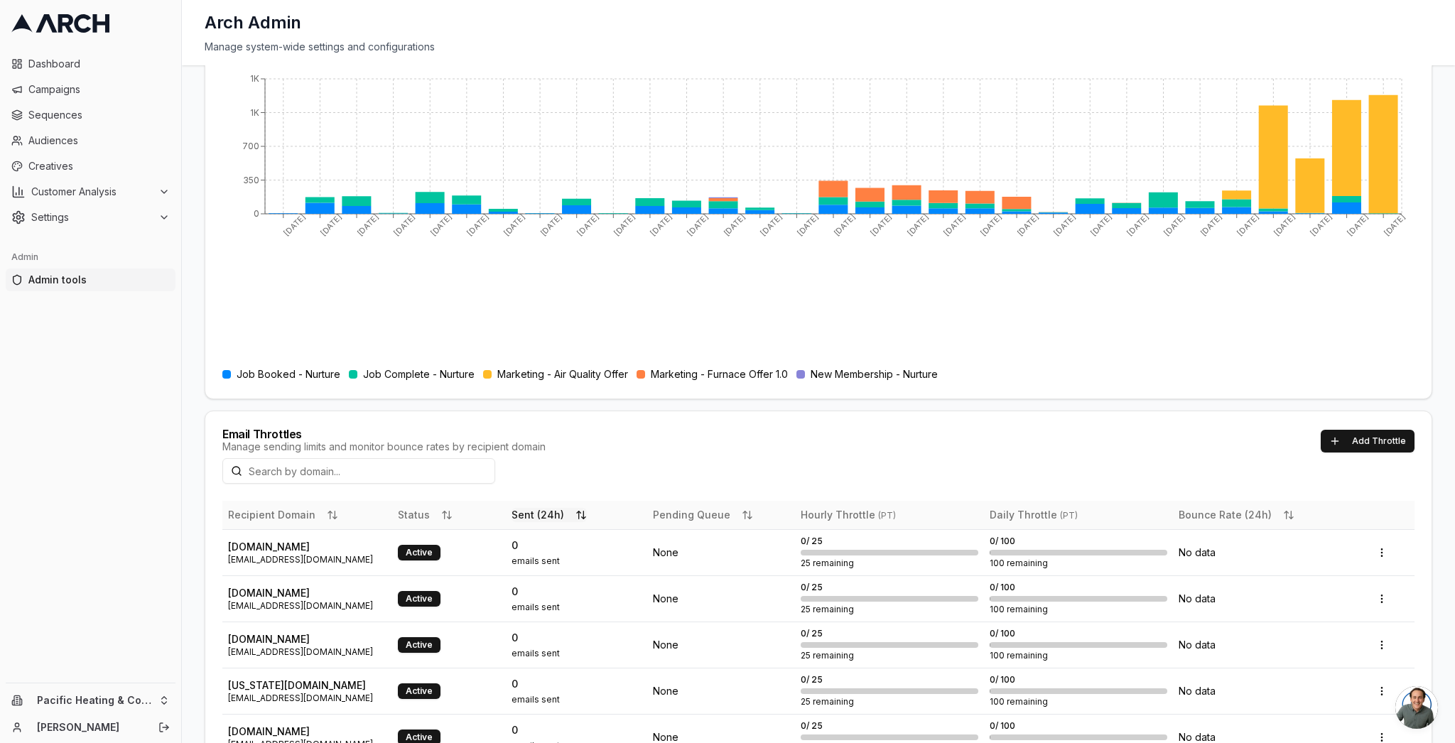
click at [545, 512] on button "Sent (24h)" at bounding box center [549, 515] width 75 height 14
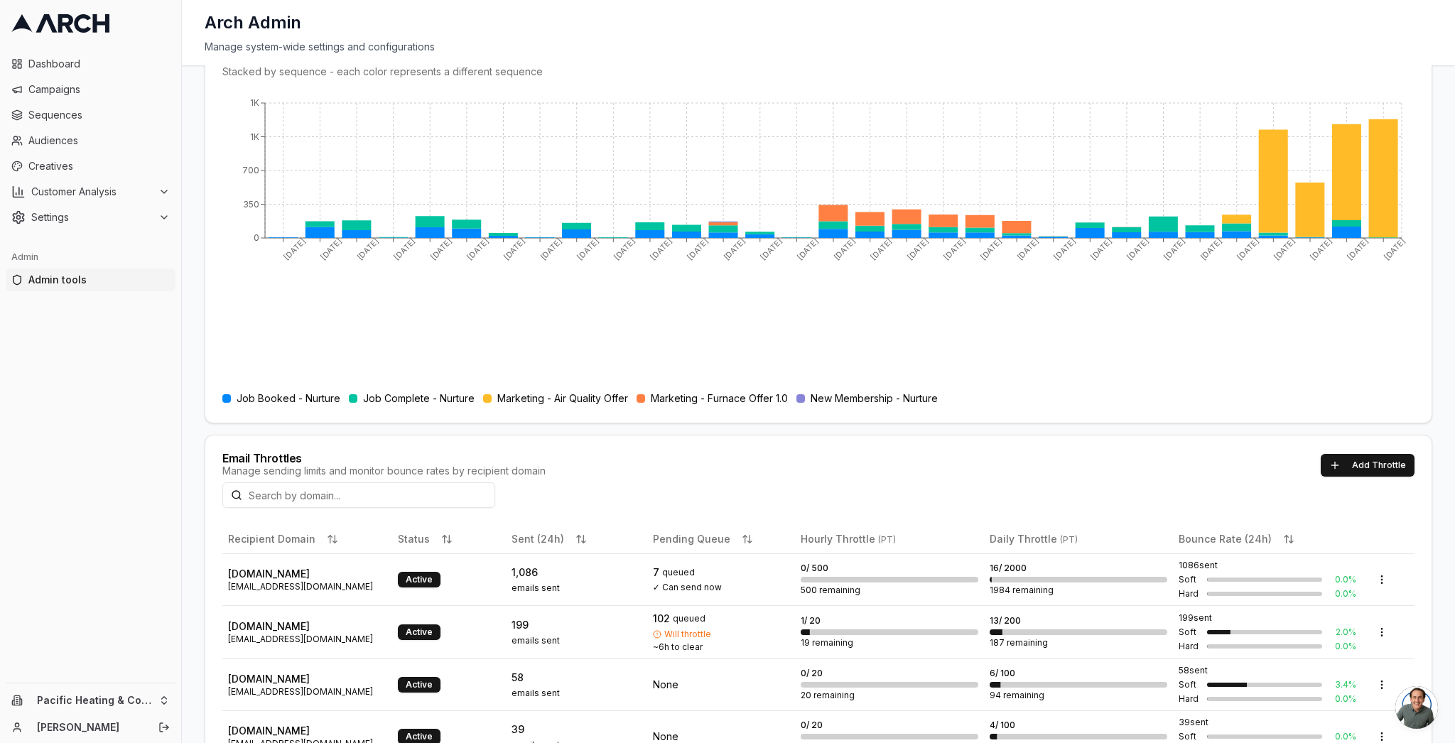
scroll to position [271, 0]
